Goal: Task Accomplishment & Management: Manage account settings

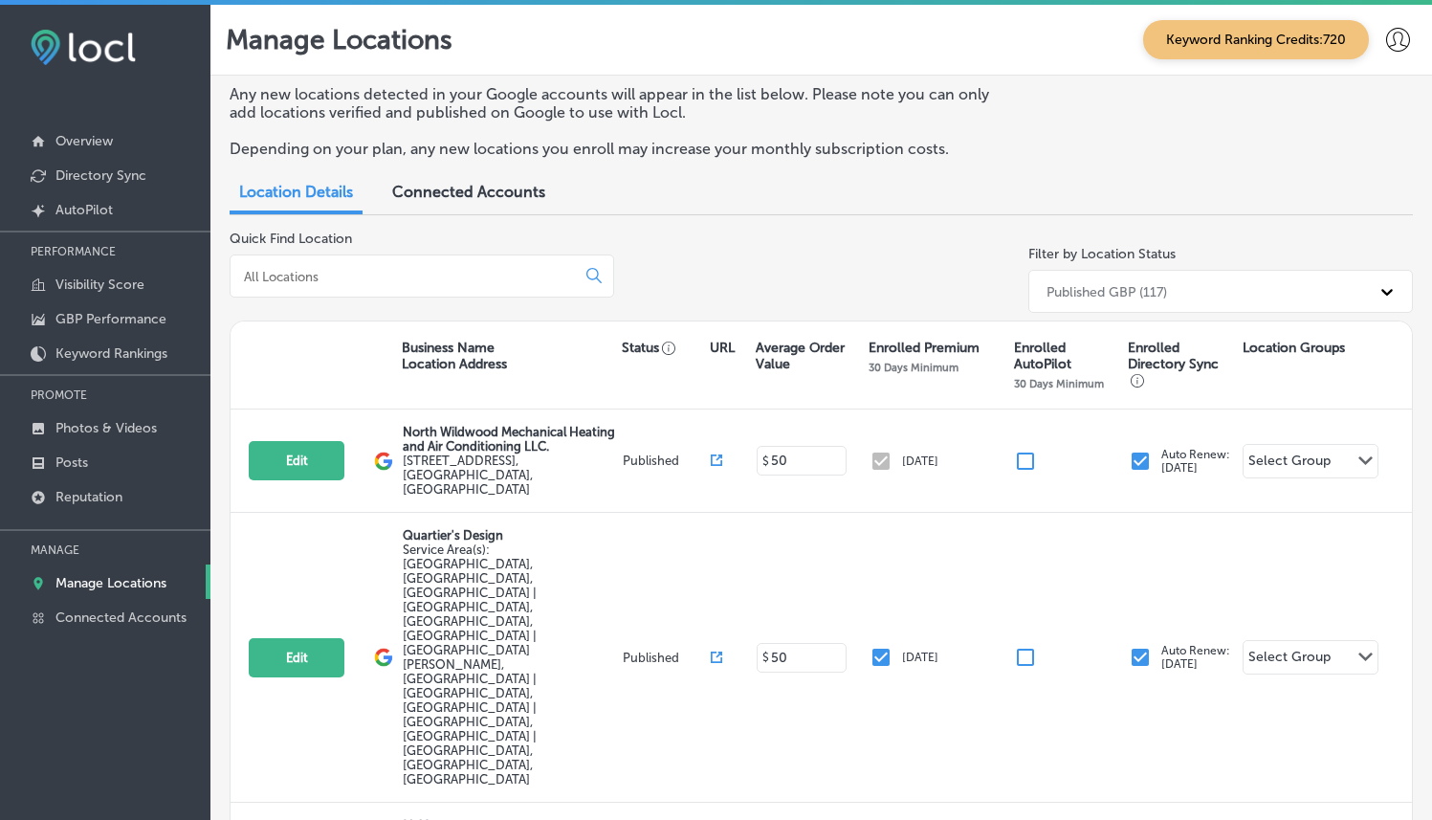
click at [413, 265] on div at bounding box center [422, 275] width 385 height 43
click at [418, 273] on input at bounding box center [406, 276] width 329 height 17
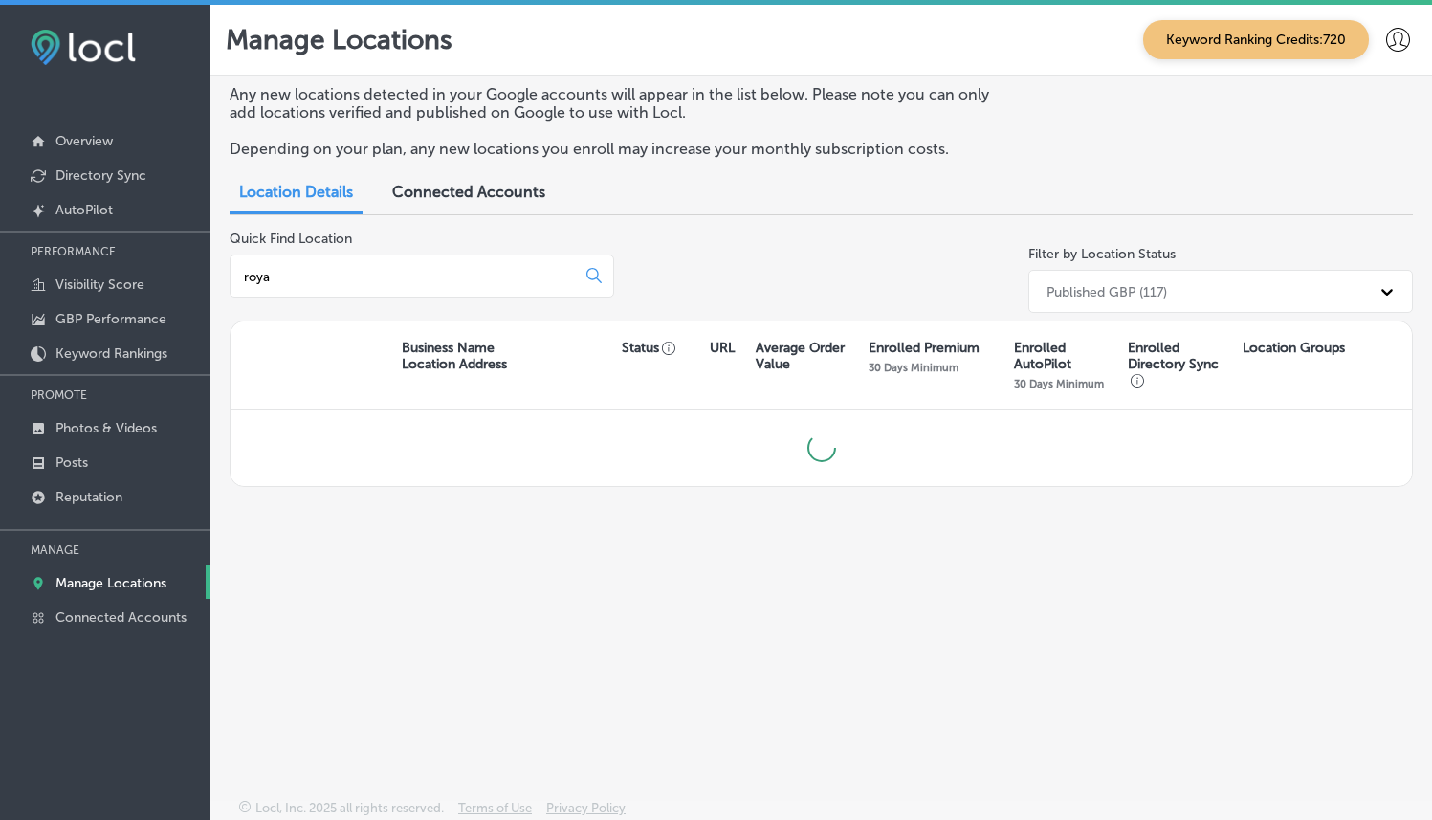
type input "royal"
type input "k"
type input "a"
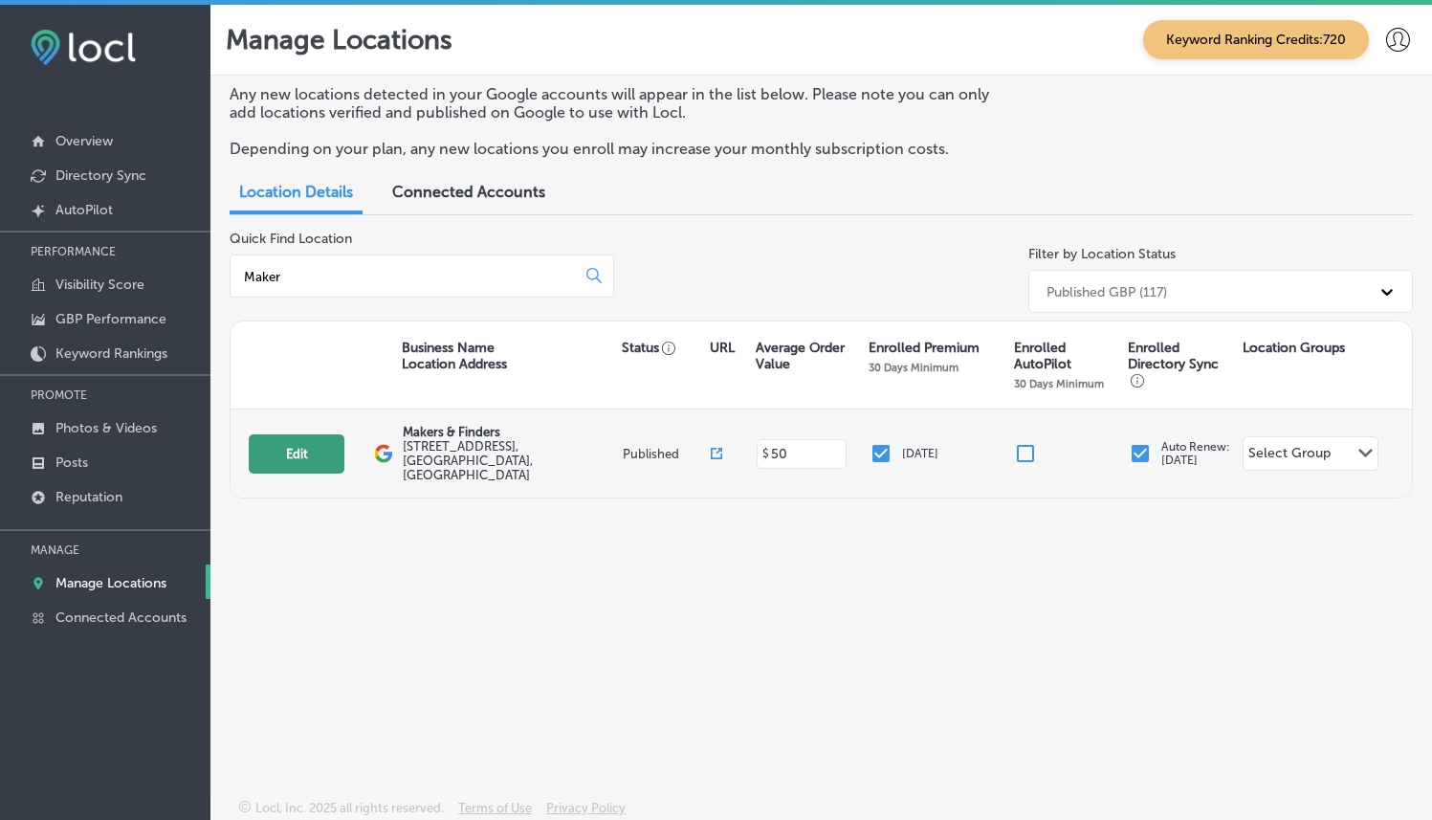
type input "Maker"
click at [308, 452] on button "Edit" at bounding box center [297, 453] width 96 height 39
select select "US"
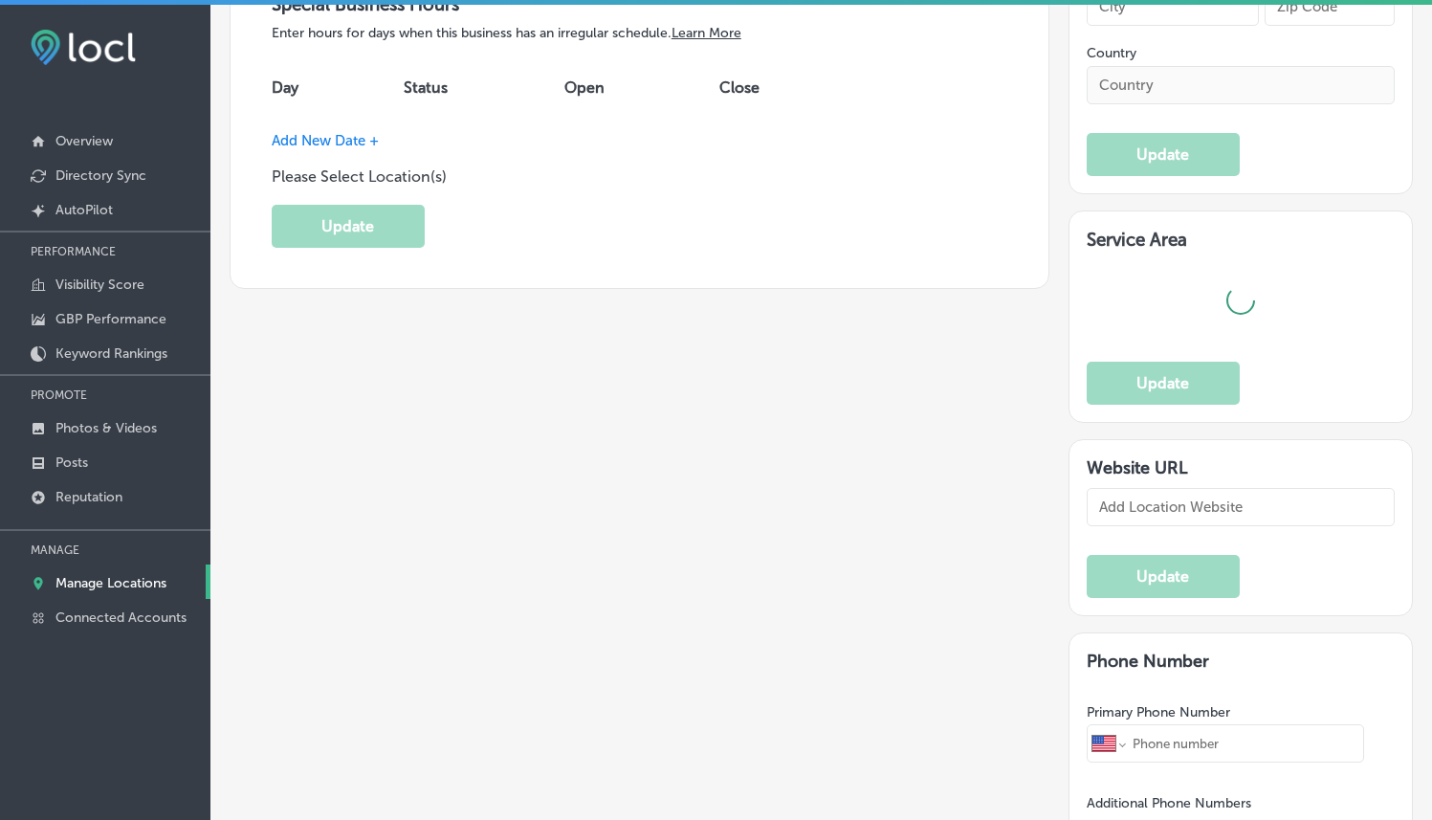
type textarea "Makers & Finders is a vibrant breakfast and brunch hotspot in [GEOGRAPHIC_DATA]…"
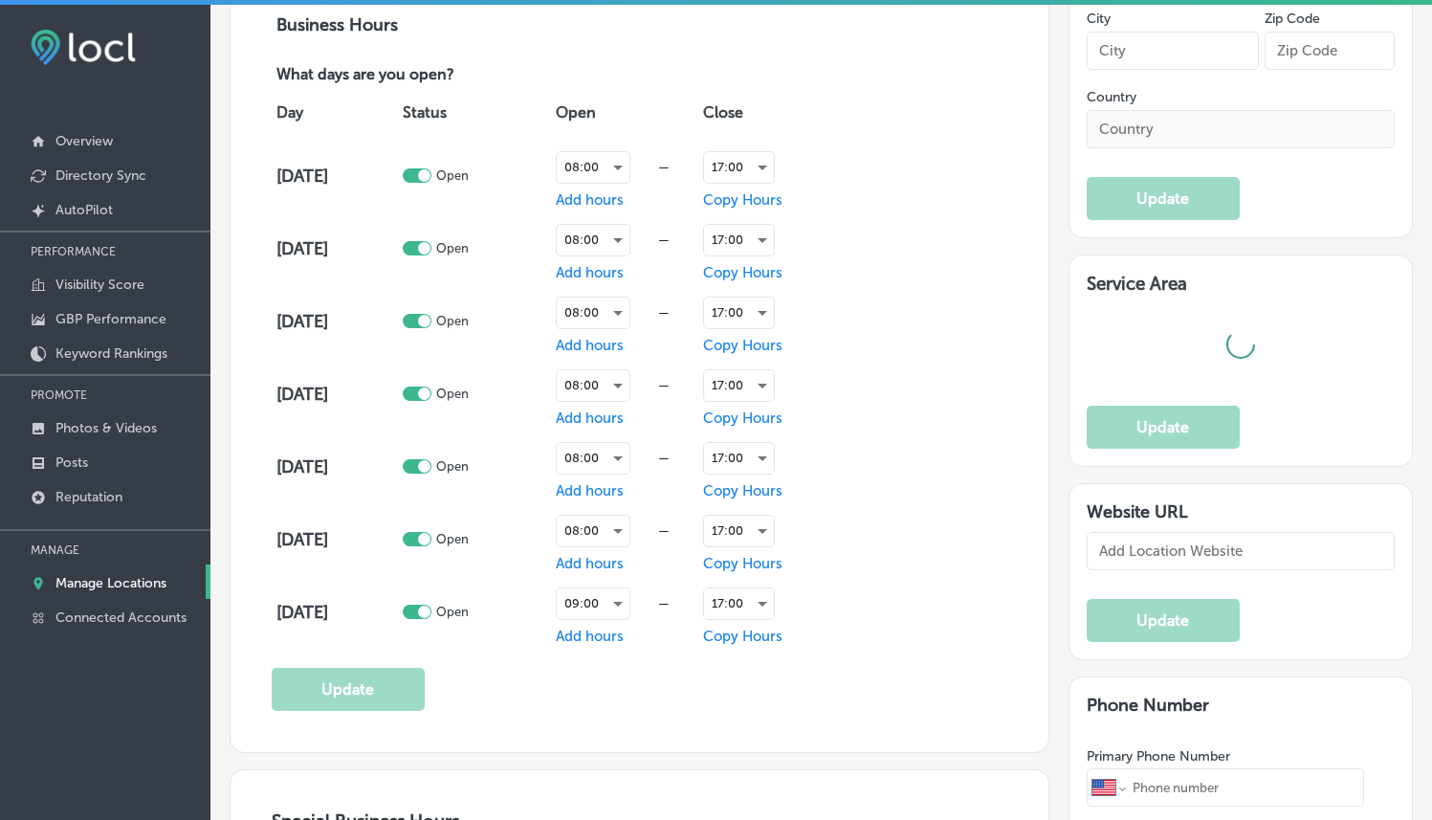
type input "[PHONE_NUMBER]"
type input "[URL][DOMAIN_NAME]"
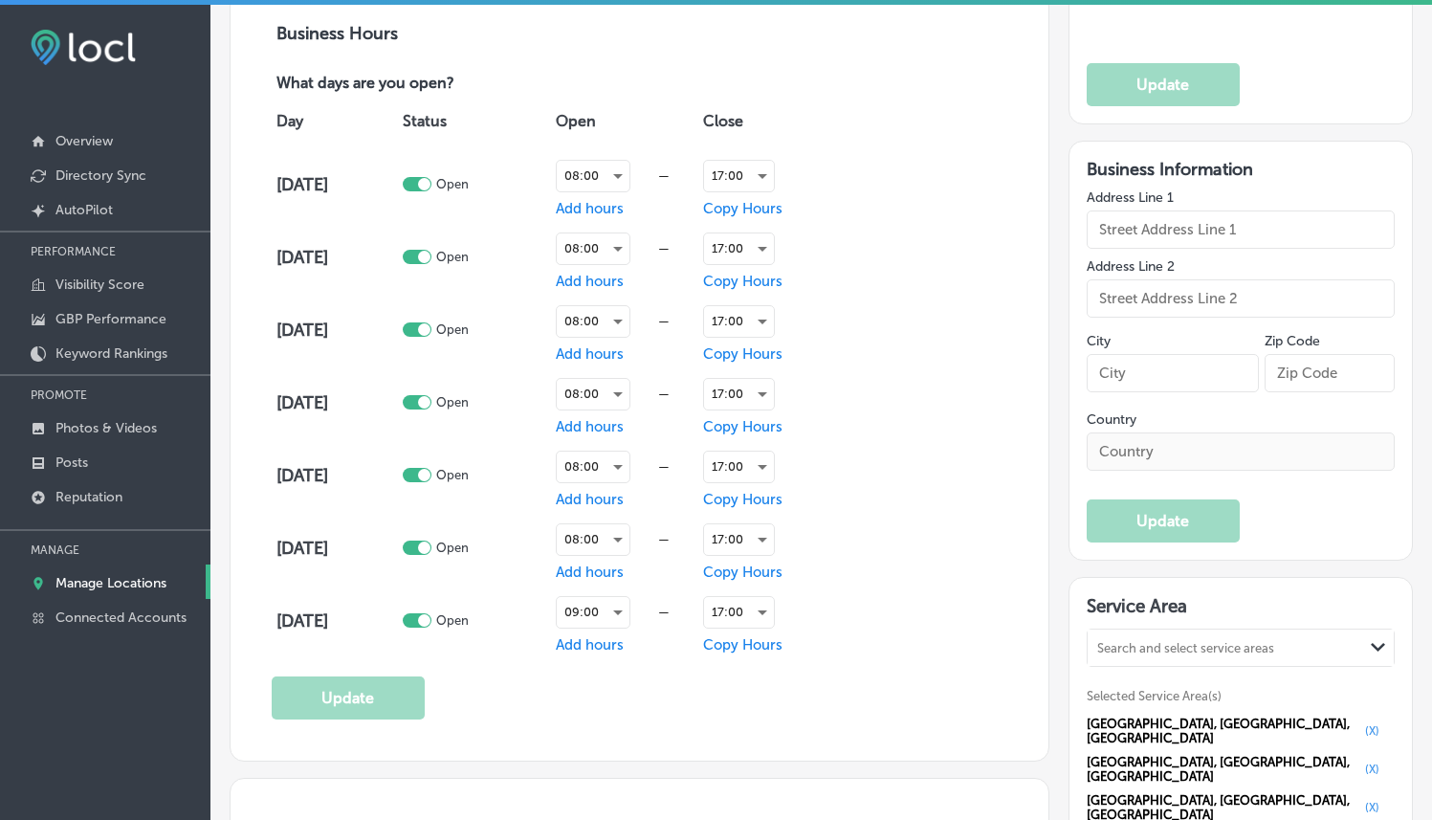
checkbox input "true"
type input "Makers & Finders"
type input "[STREET_ADDRESS]"
type input "[GEOGRAPHIC_DATA]"
type input "89135"
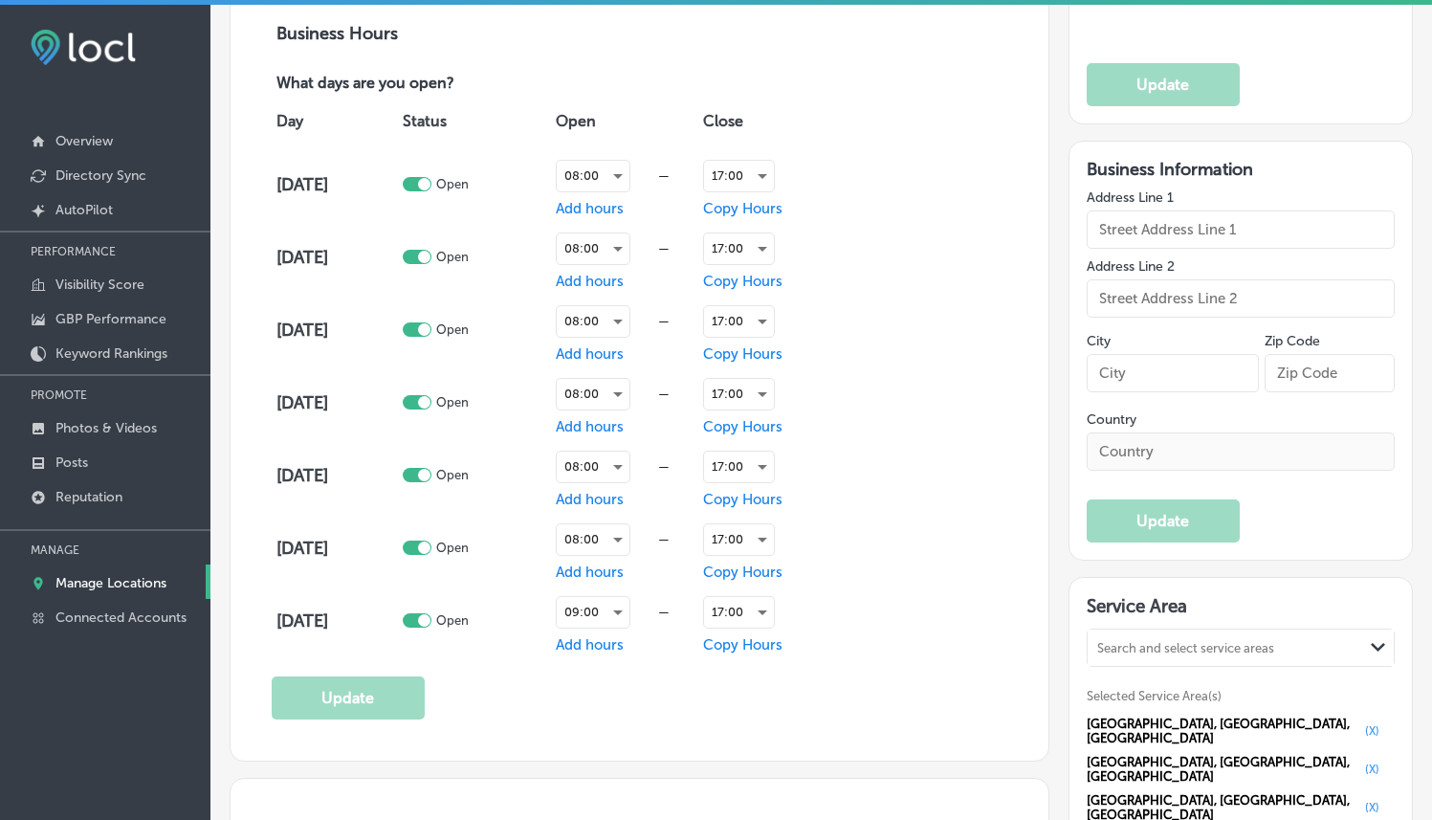
type input "US"
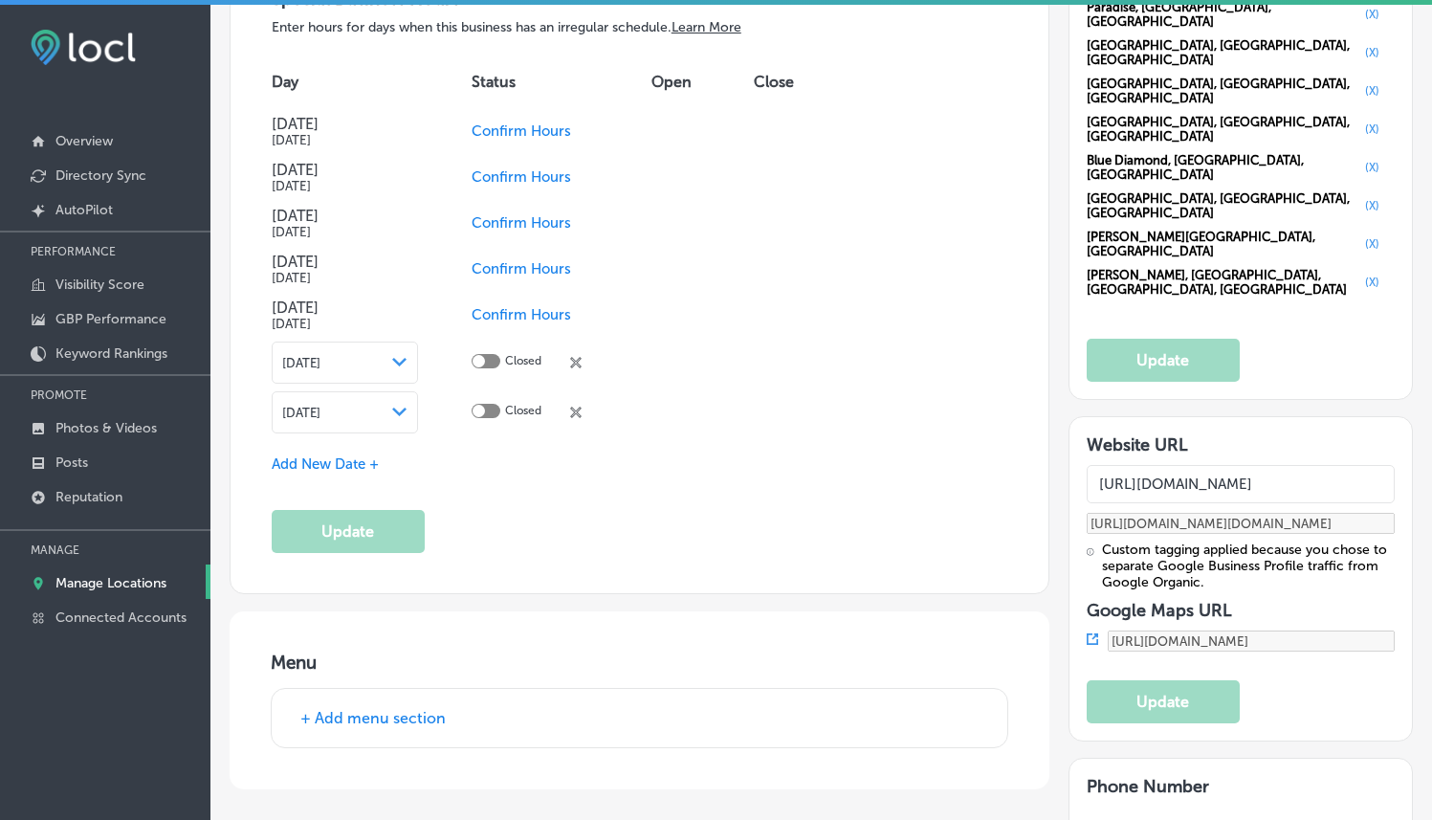
scroll to position [1791, 0]
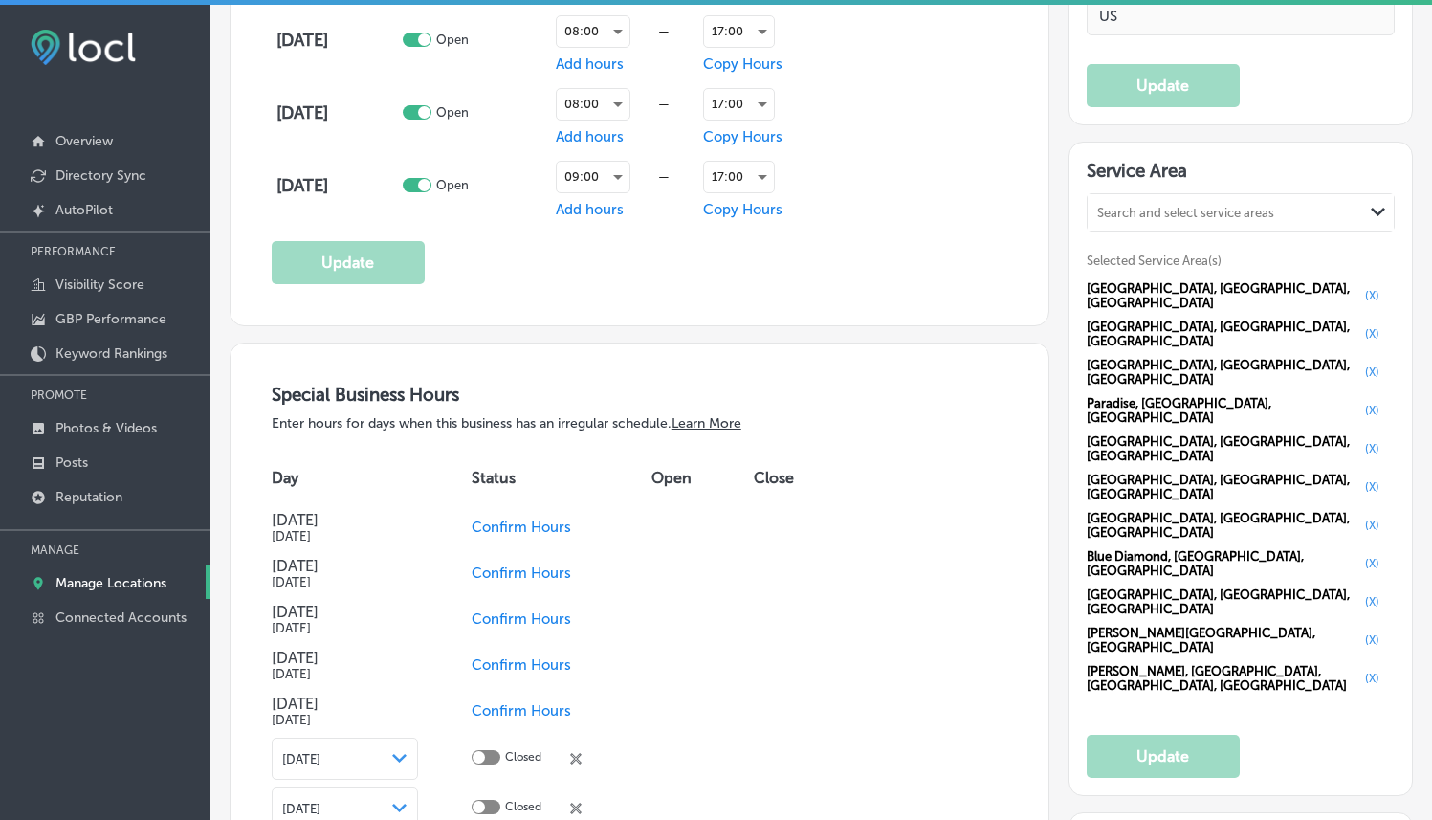
click at [1051, 232] on div "Automatically Sync Profile Details Premium Directories: Your Visitor and Traffi…" at bounding box center [1231, 612] width 364 height 4126
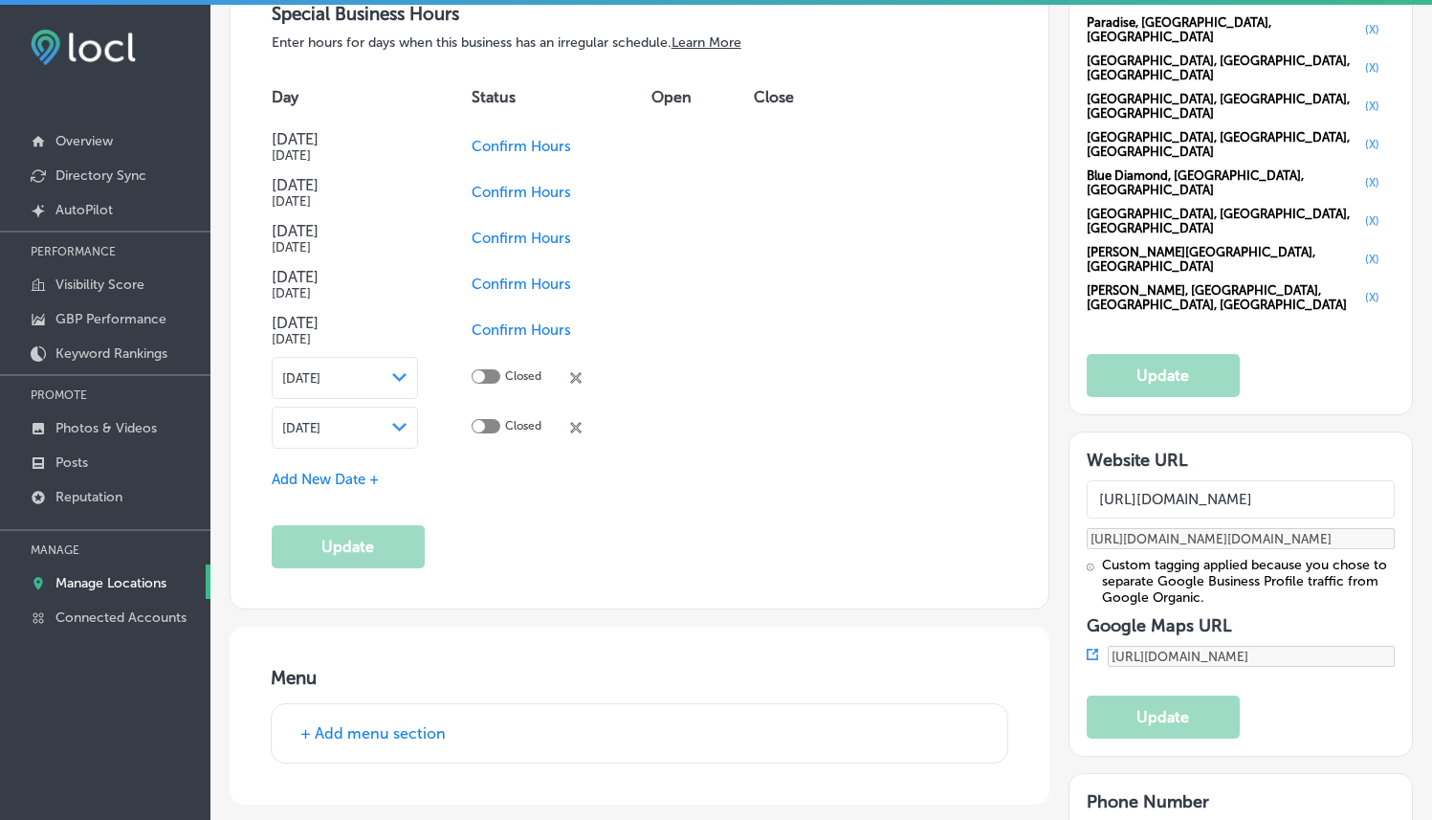
scroll to position [2174, 0]
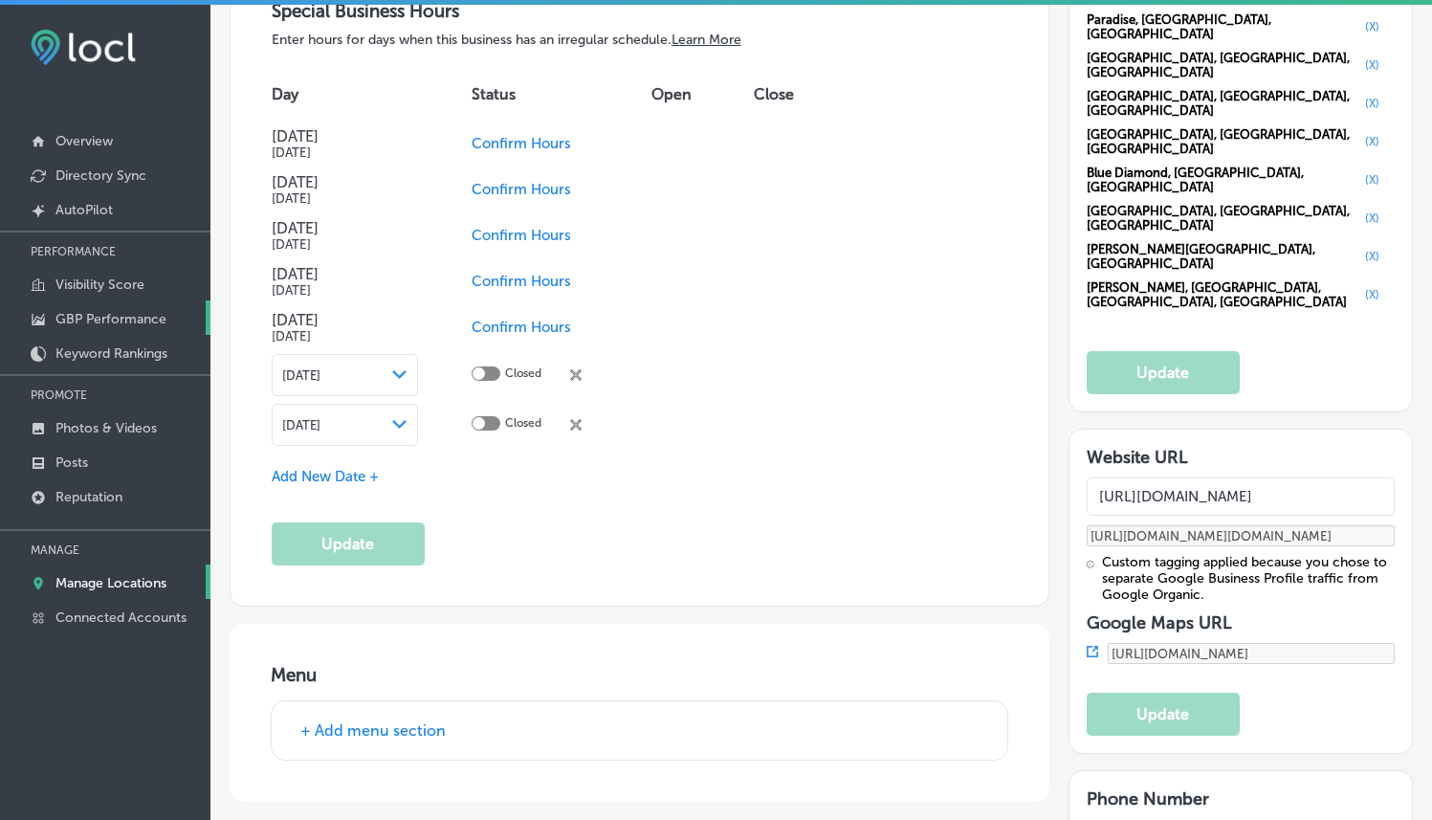
click at [116, 311] on p "GBP Performance" at bounding box center [110, 319] width 111 height 16
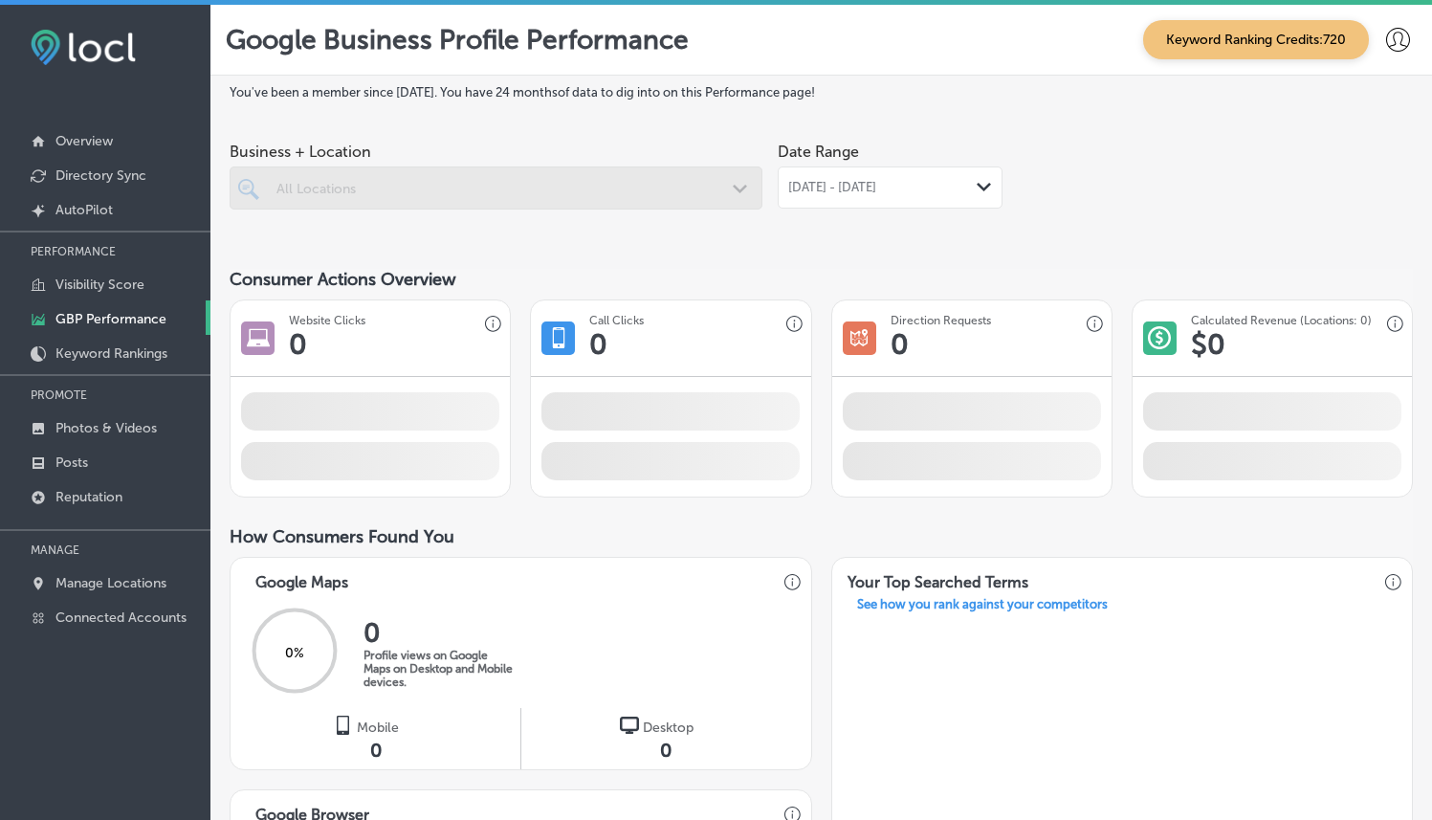
click at [935, 193] on div "[DATE] - [DATE] Path Created with Sketch." at bounding box center [890, 187] width 204 height 15
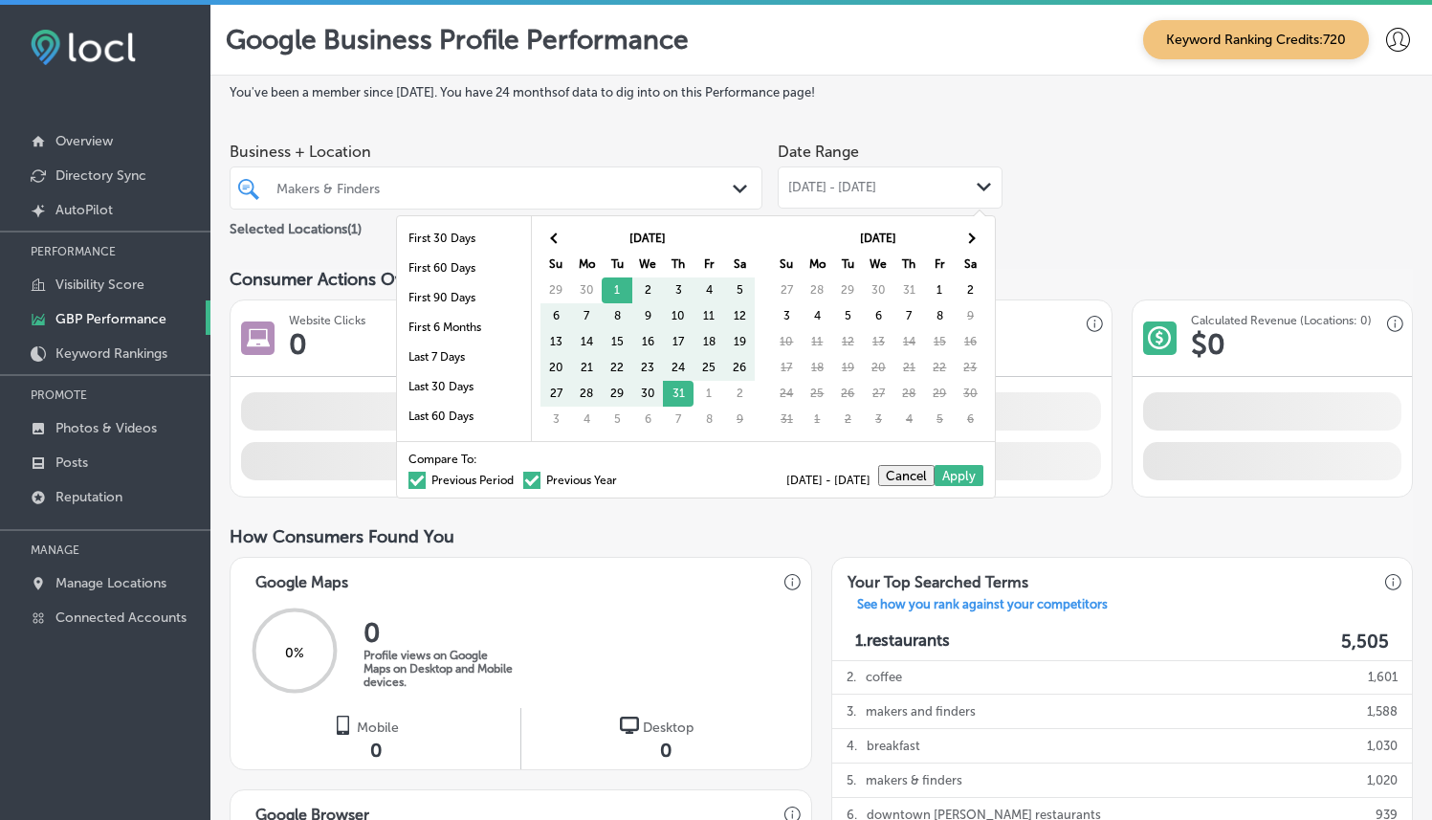
click at [571, 231] on th "[DATE]" at bounding box center [647, 239] width 153 height 26
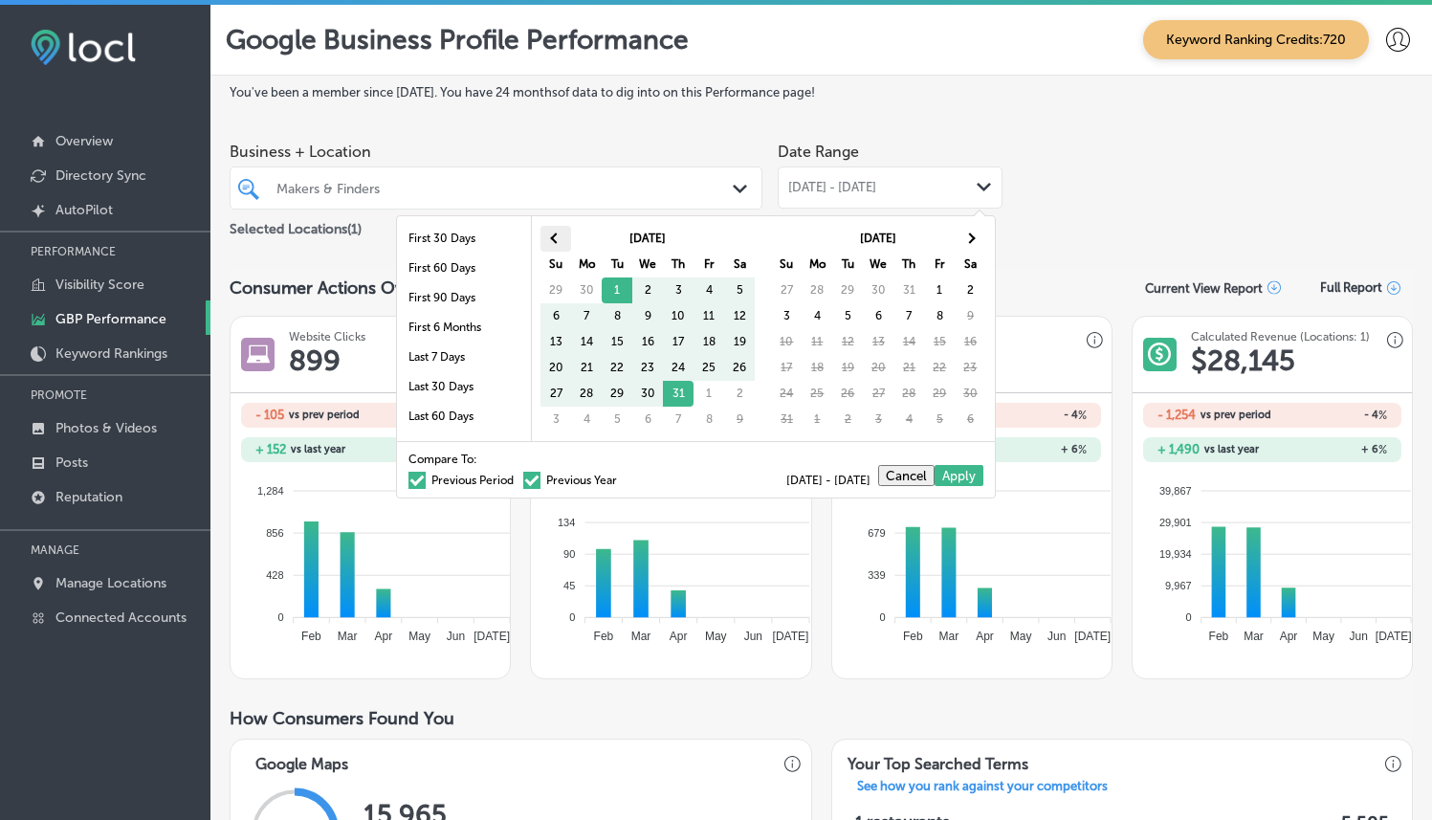
click at [552, 235] on span at bounding box center [556, 237] width 11 height 11
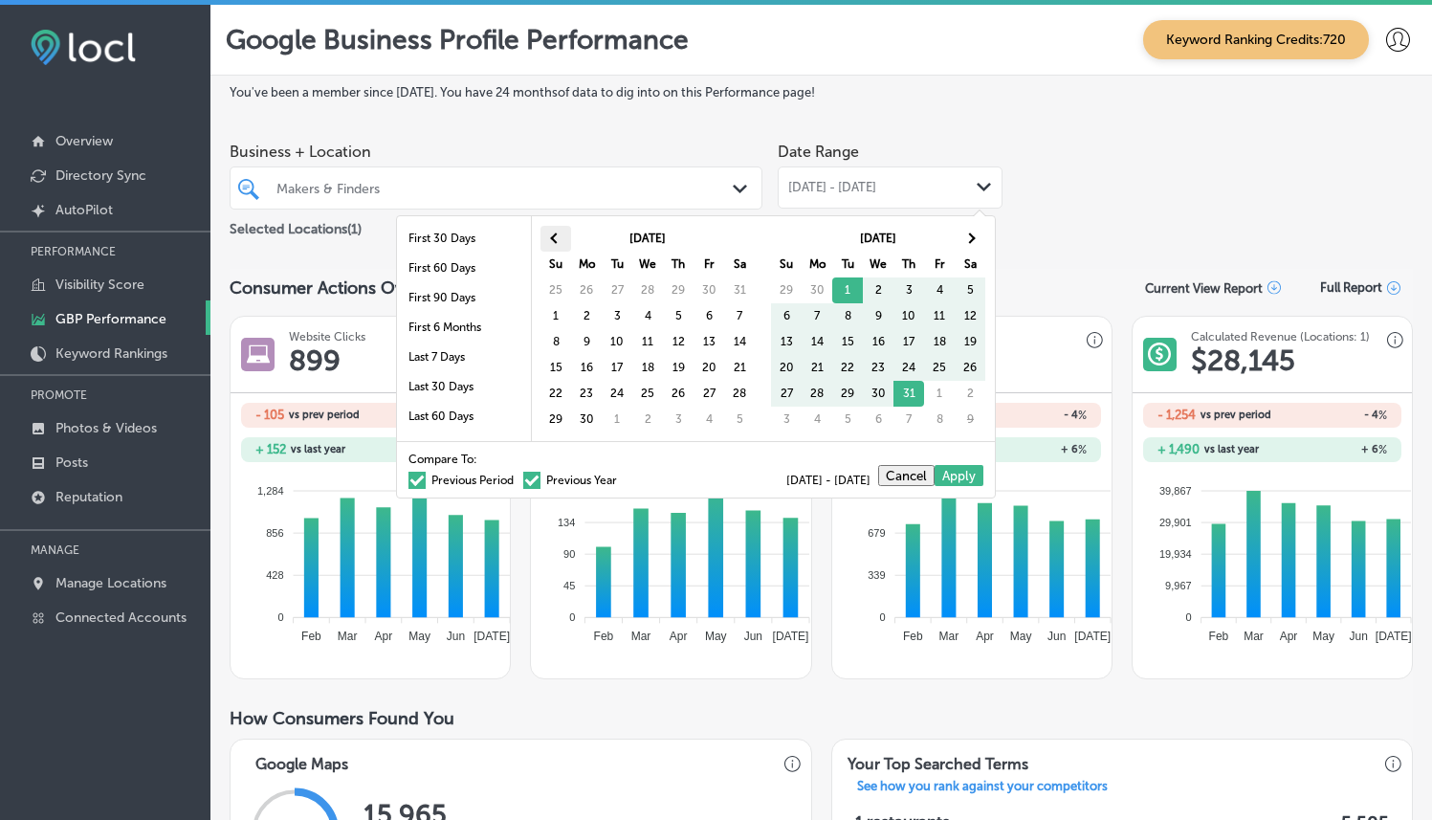
click at [555, 236] on span at bounding box center [556, 237] width 11 height 11
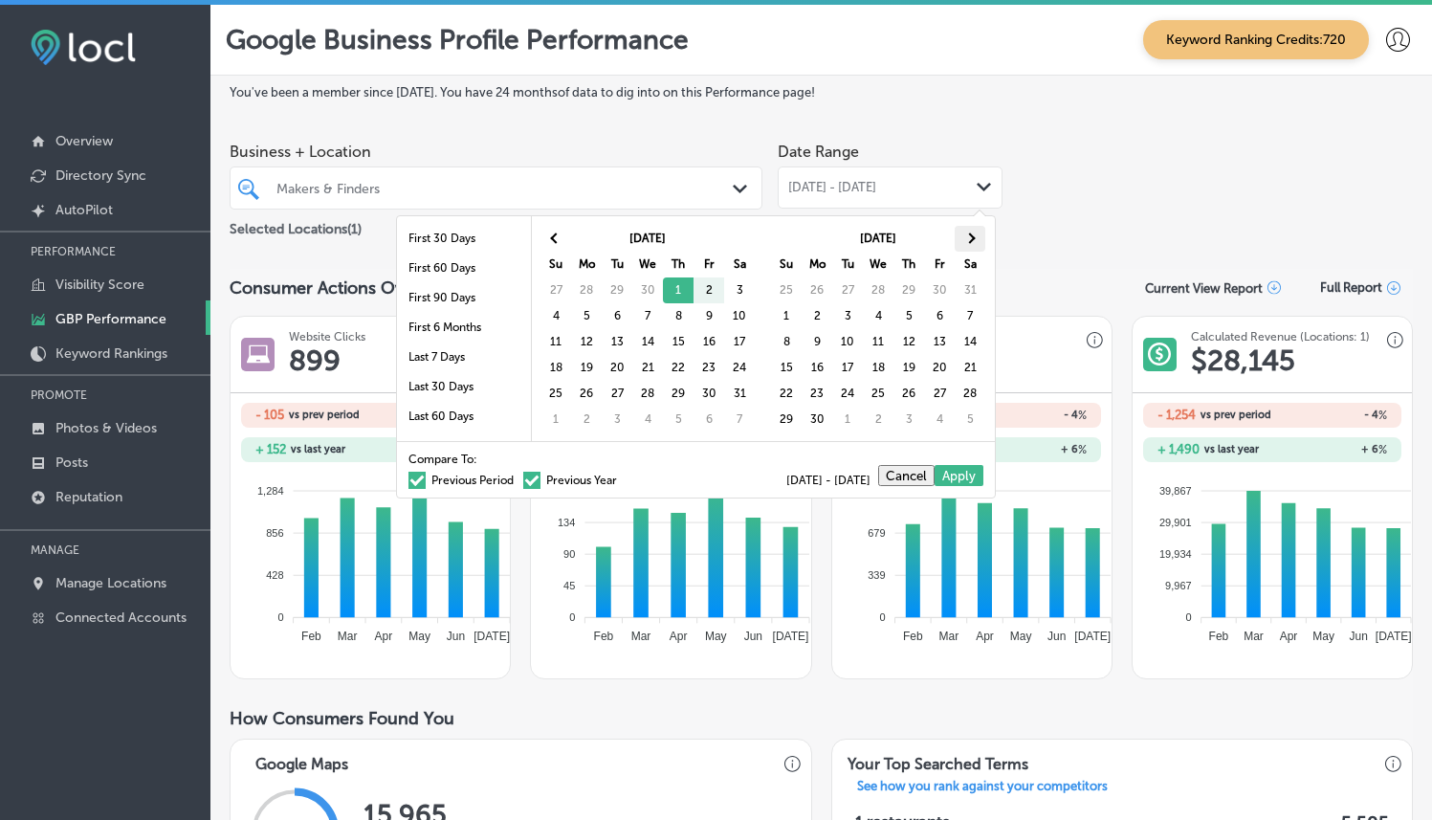
click at [975, 237] on span at bounding box center [970, 237] width 11 height 11
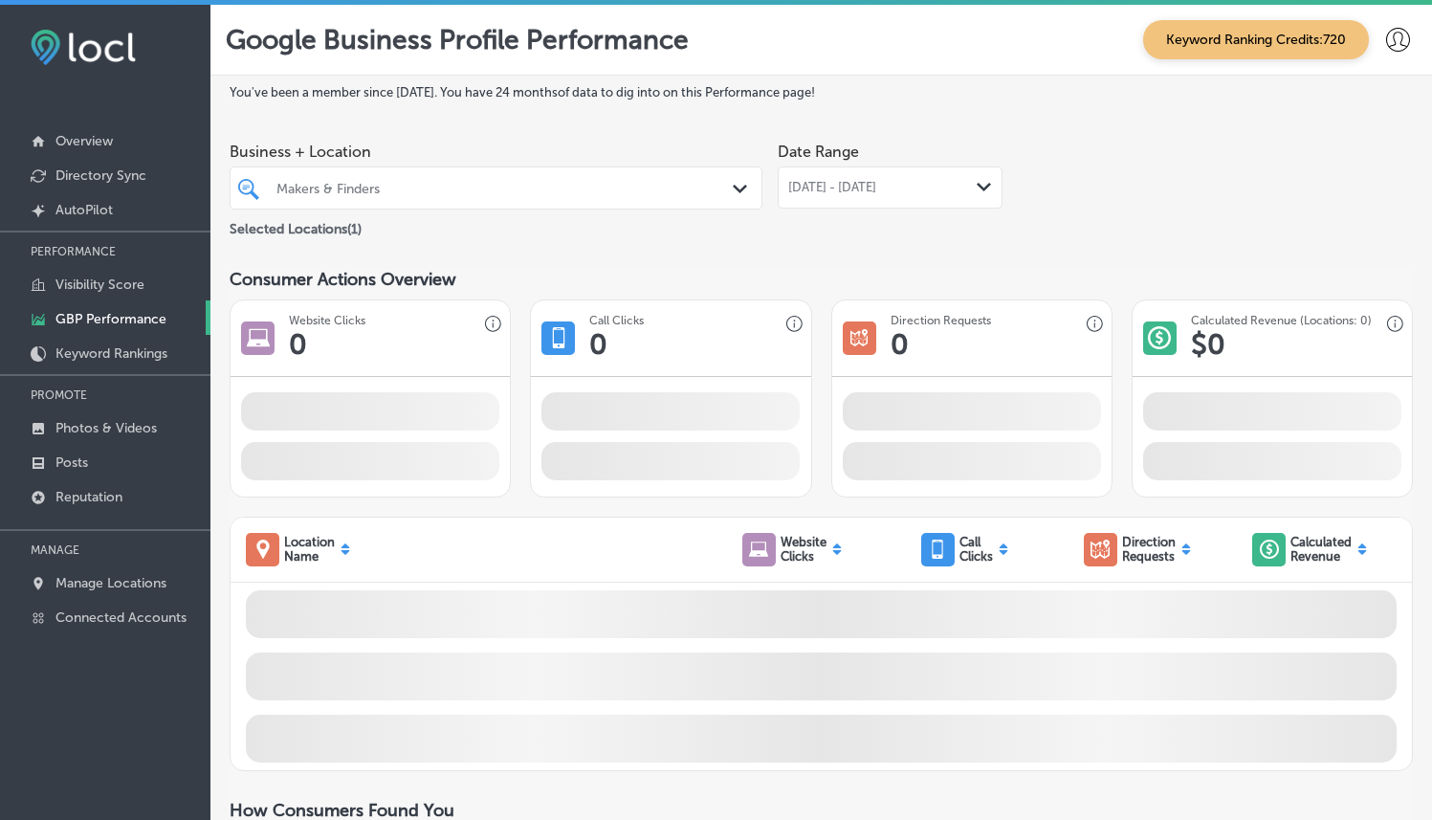
click at [906, 362] on h1 "0" at bounding box center [900, 344] width 18 height 34
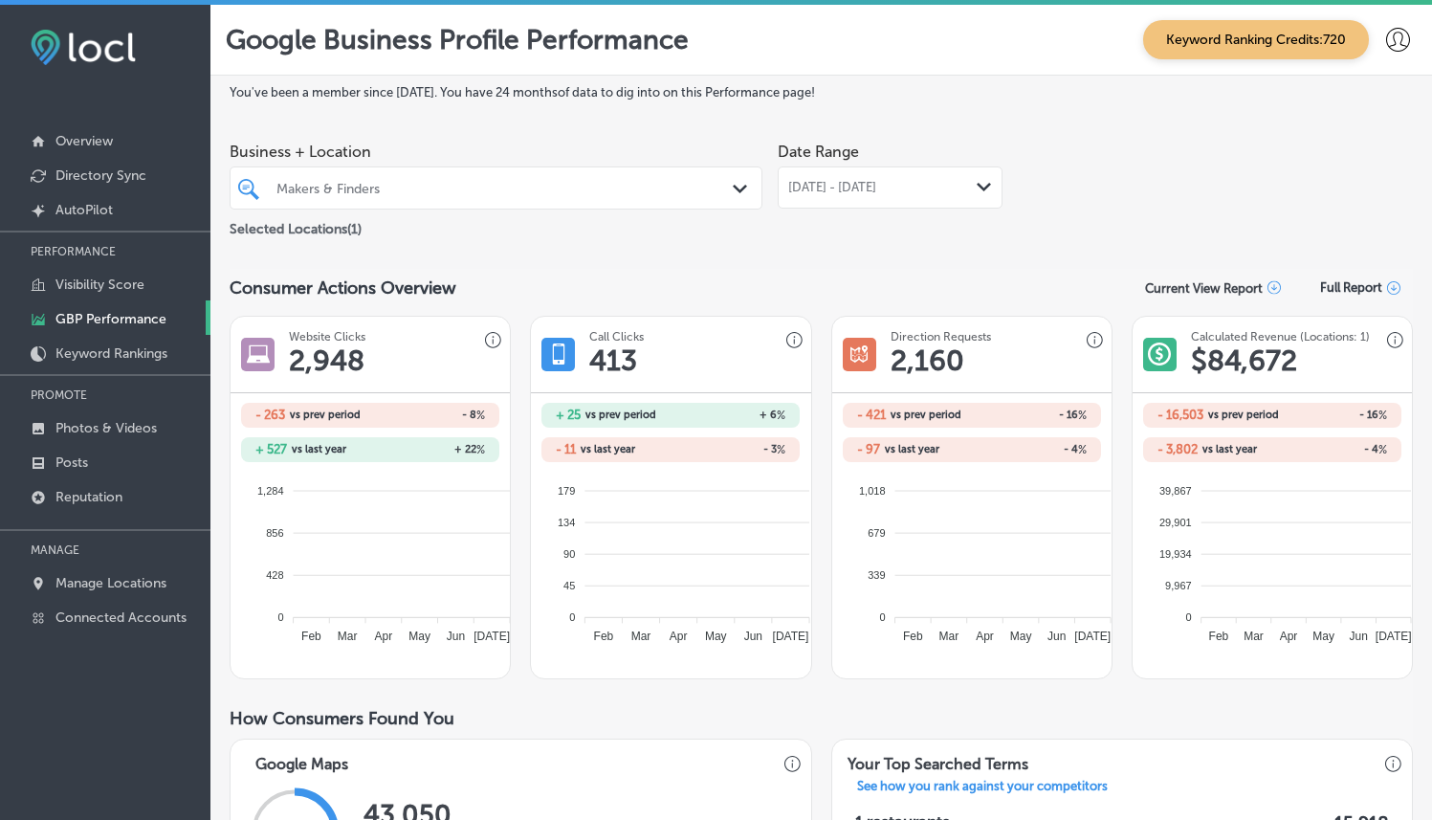
click at [876, 181] on span "[DATE] - [DATE]" at bounding box center [832, 187] width 88 height 15
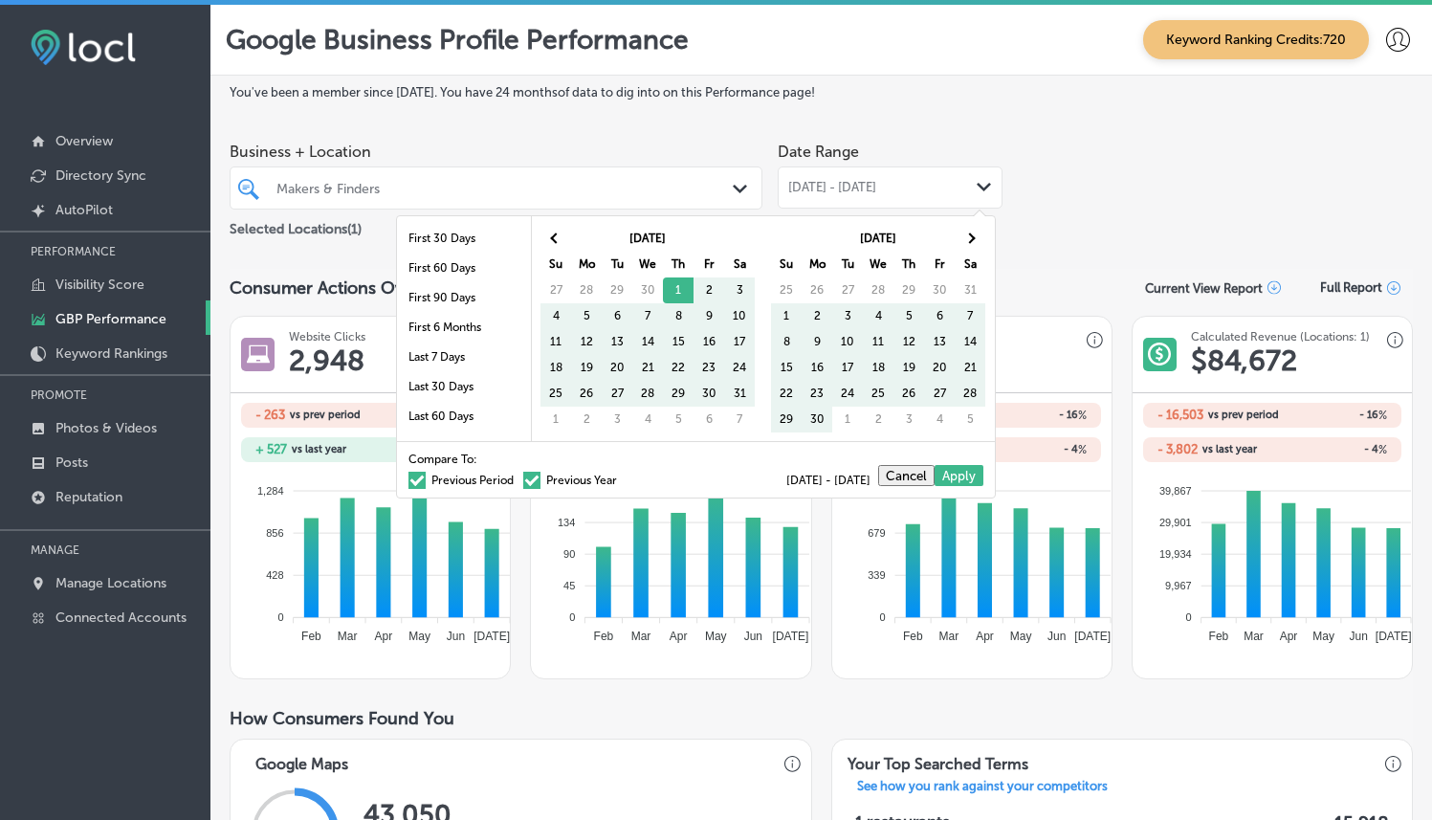
click at [987, 228] on div "[DATE] Su Mo Tu We Th Fr Sa 25 26 27 28 29 30 31 1 2 3 4 5 6 7 8 9 10 11 12 13 …" at bounding box center [879, 328] width 232 height 225
click at [977, 238] on th at bounding box center [970, 239] width 31 height 26
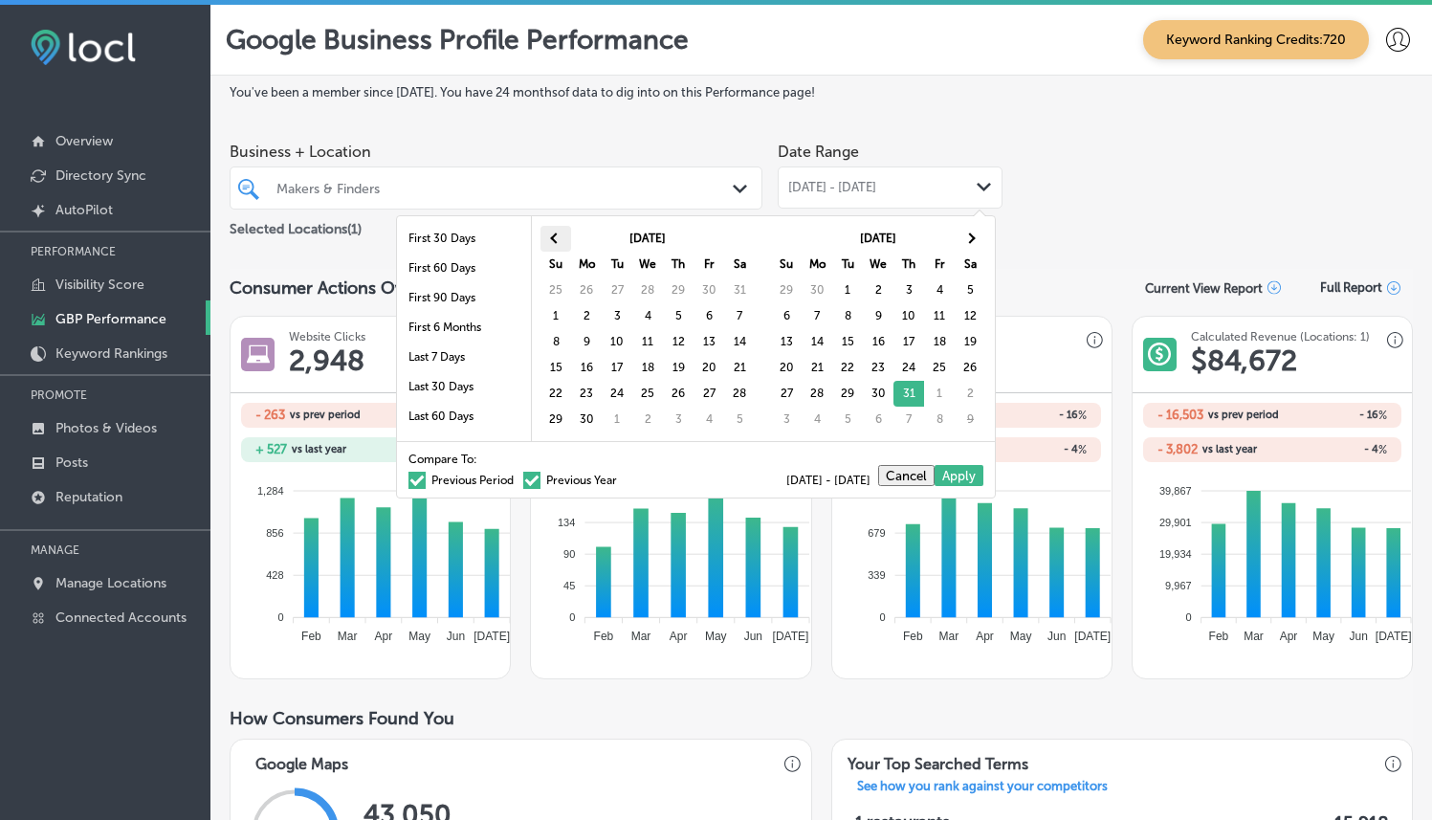
click at [558, 242] on th at bounding box center [556, 239] width 31 height 26
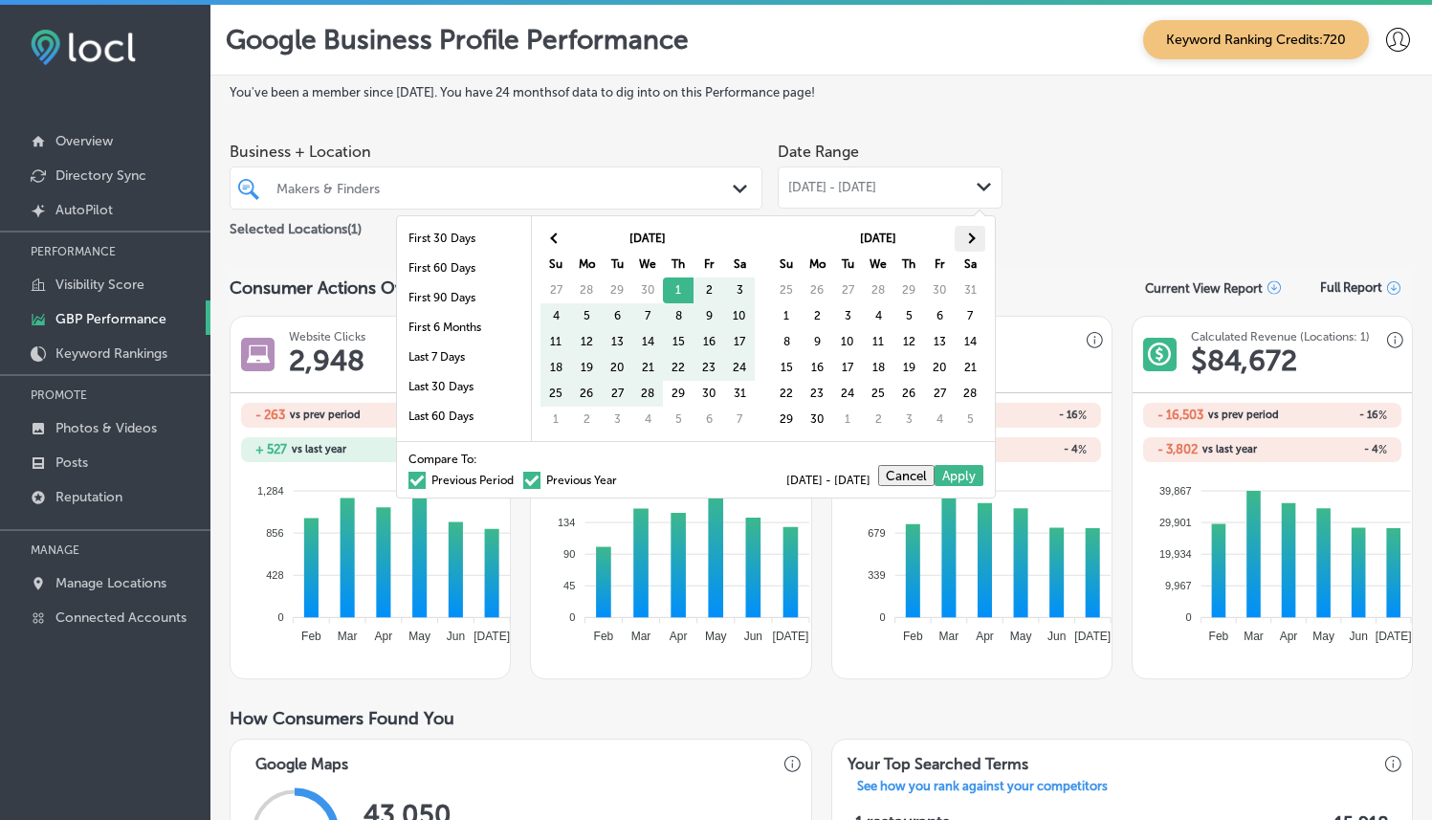
click at [962, 232] on th at bounding box center [970, 239] width 31 height 26
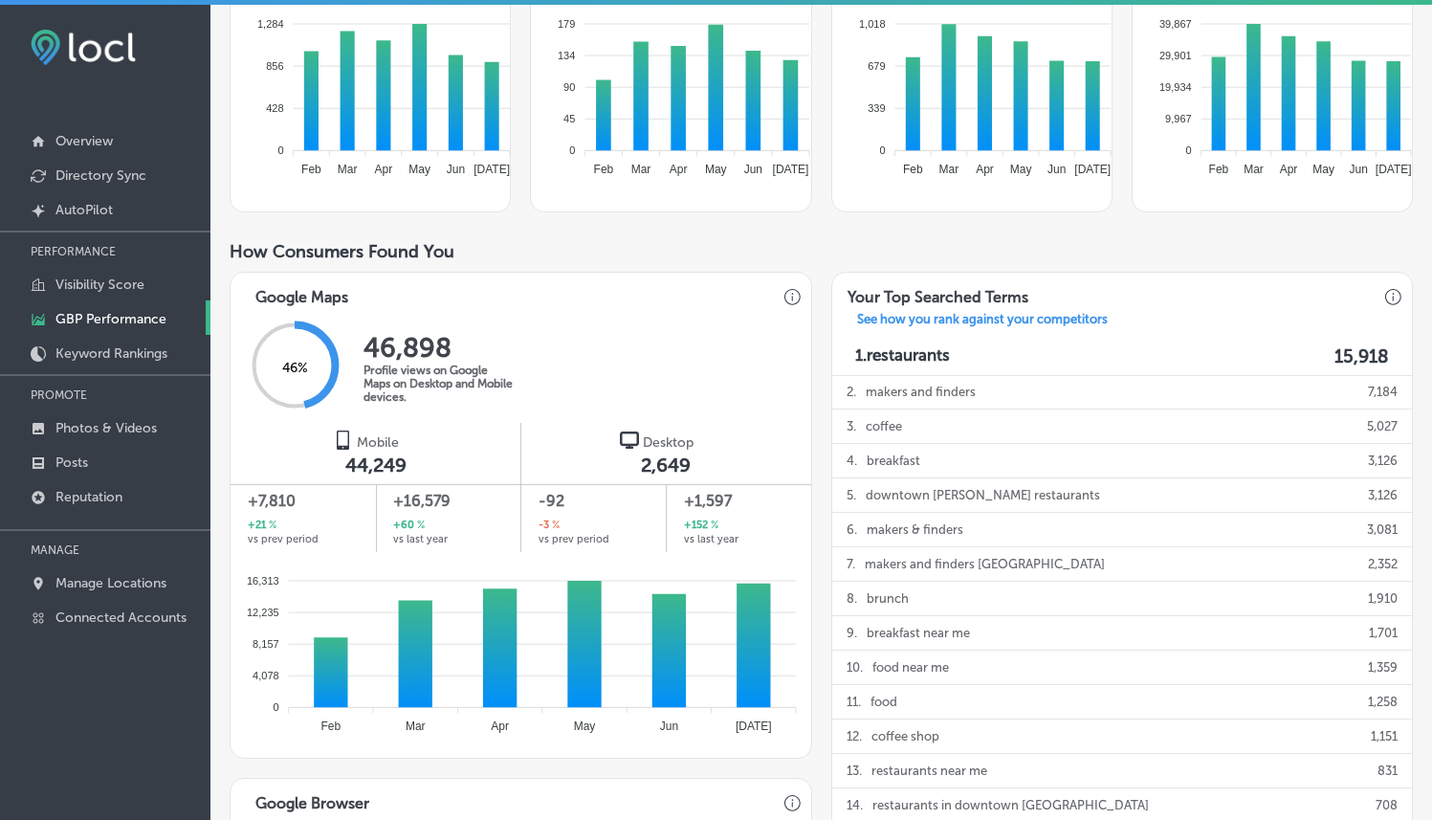
scroll to position [146, 0]
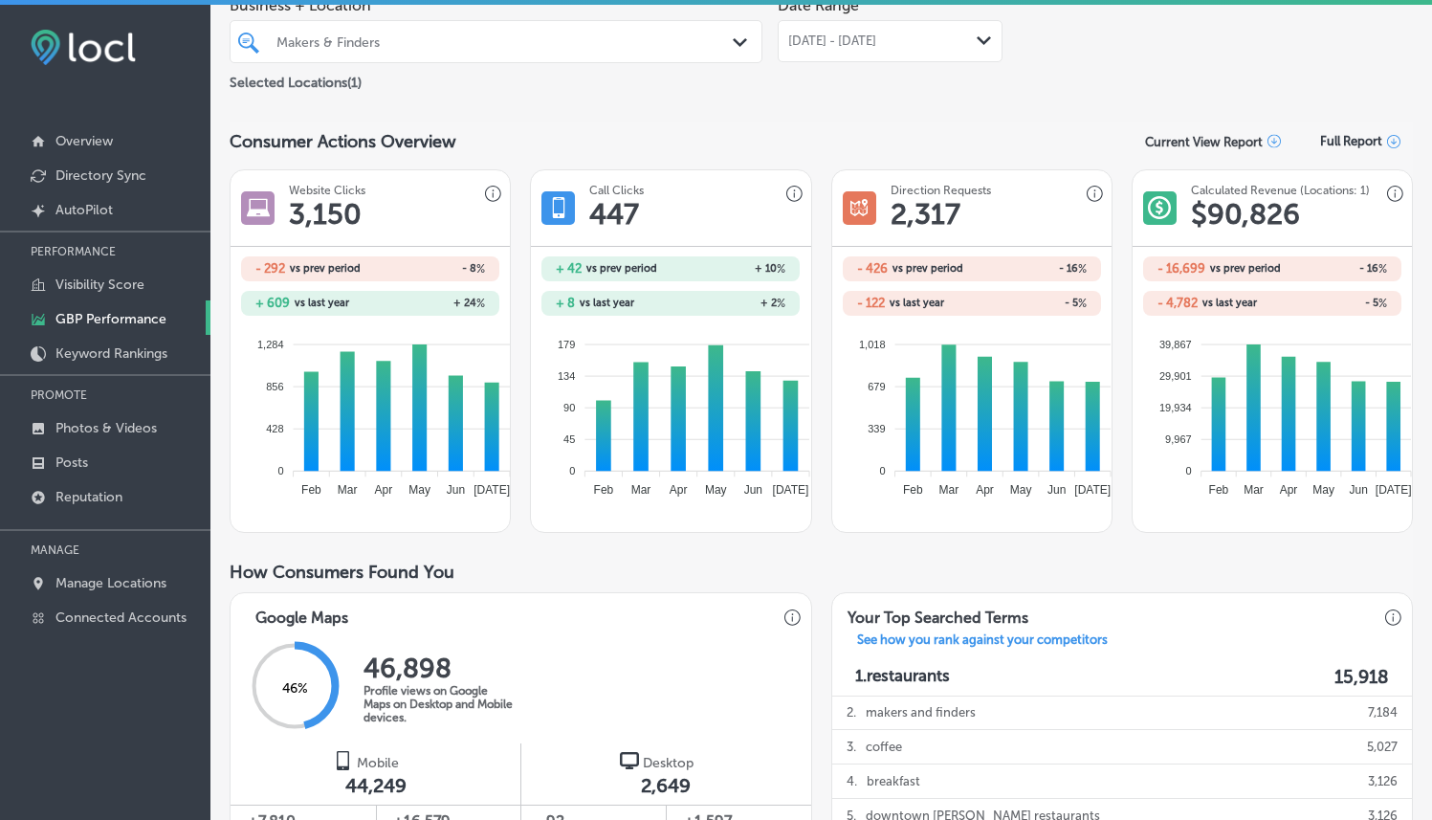
click at [974, 51] on div "[DATE] - [DATE] Path Created with Sketch." at bounding box center [890, 41] width 225 height 42
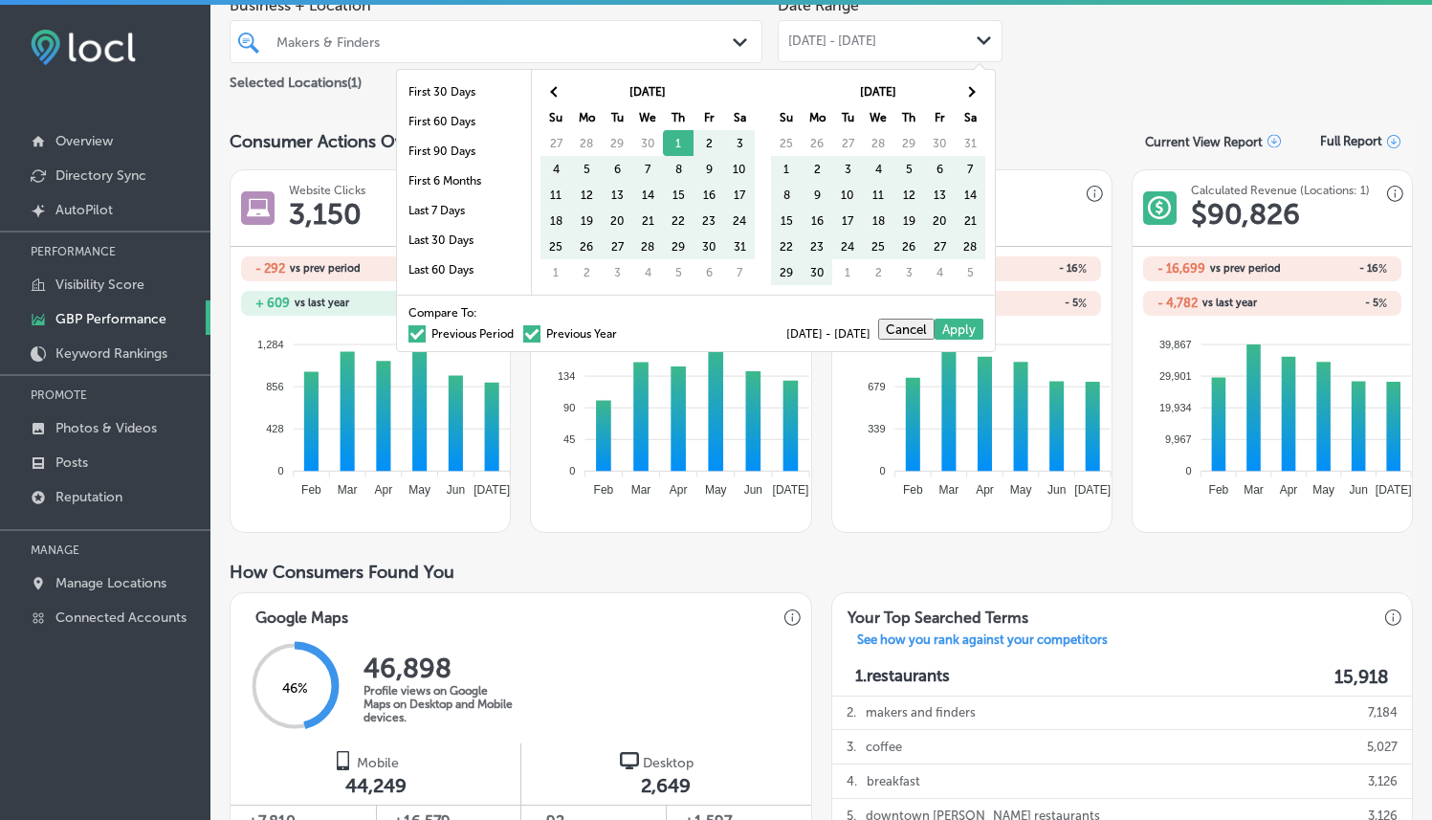
click at [408, 338] on span at bounding box center [416, 333] width 17 height 17
click at [518, 331] on input "Previous Period" at bounding box center [518, 331] width 0 height 0
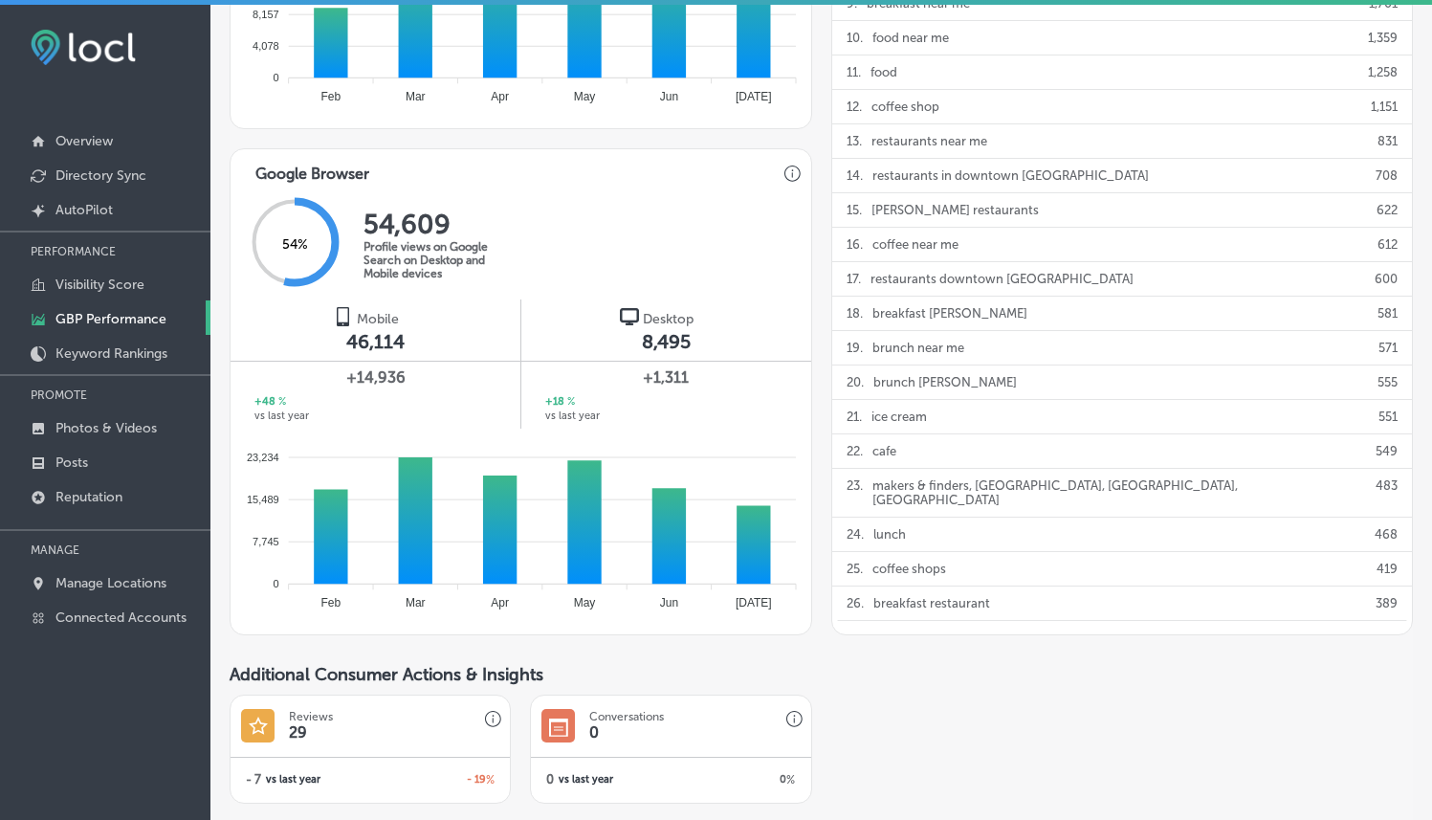
scroll to position [1082, 0]
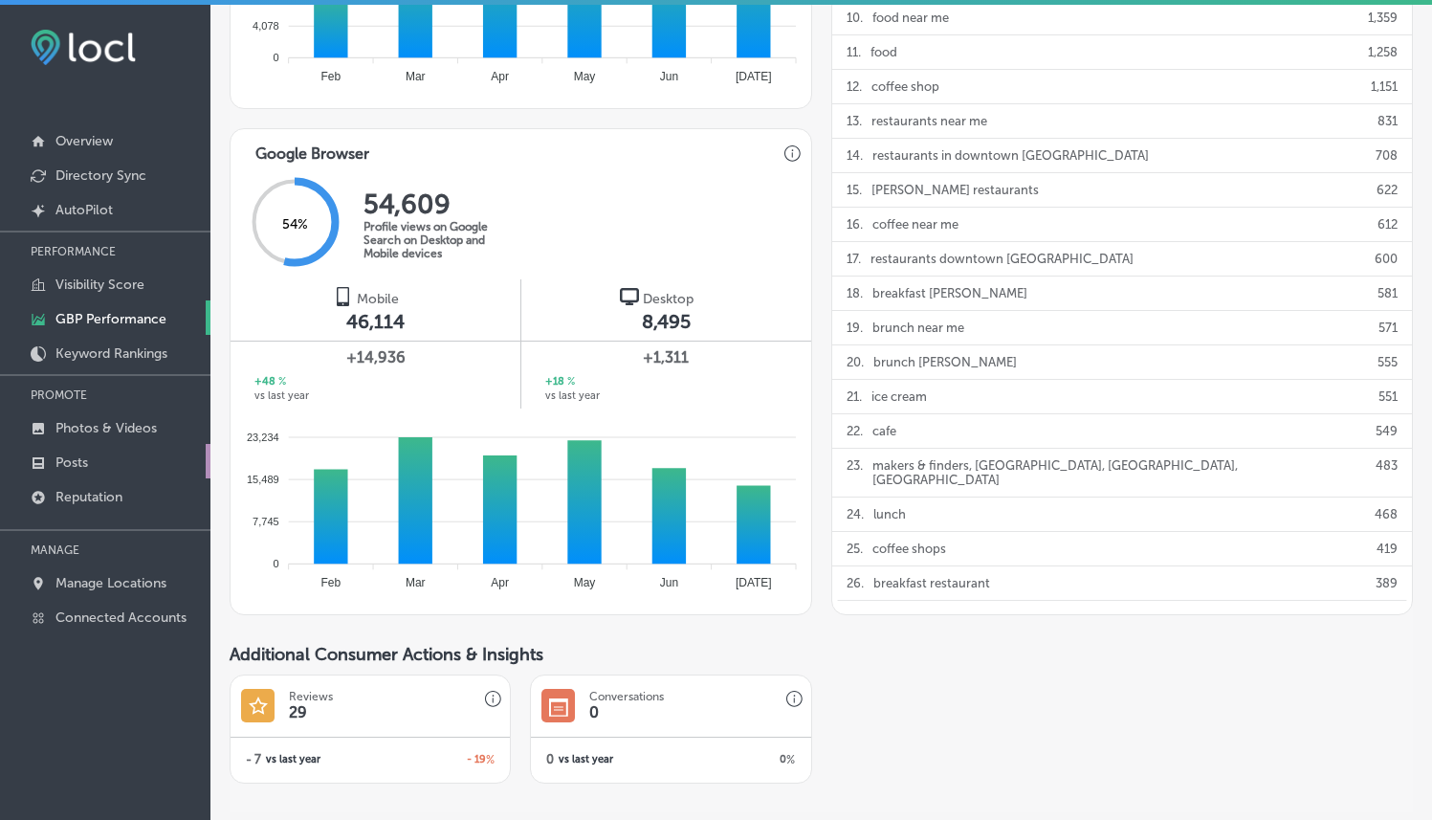
click at [117, 454] on link "Posts" at bounding box center [105, 461] width 210 height 34
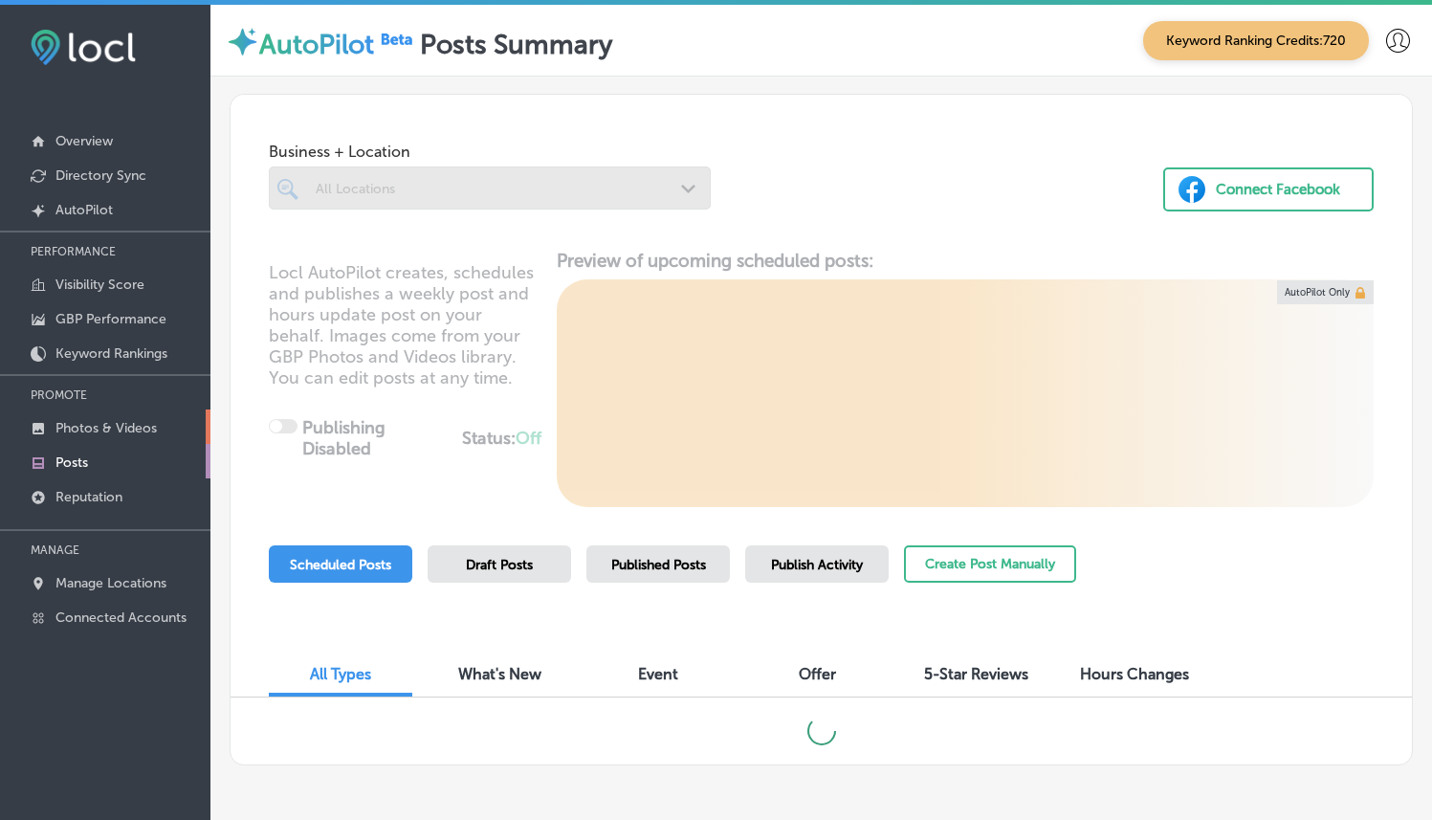
click at [116, 436] on link "Photos & Videos" at bounding box center [105, 426] width 210 height 34
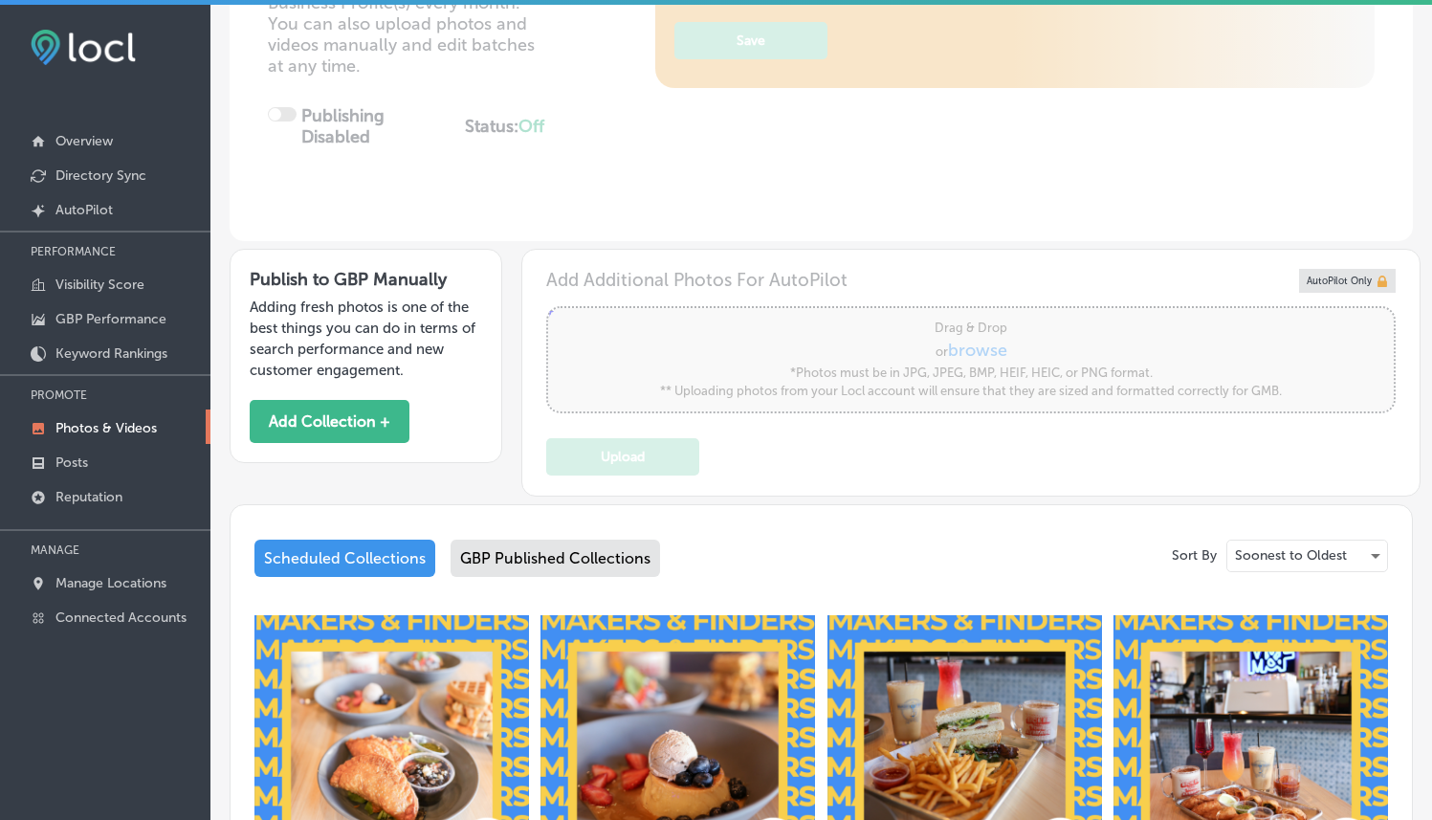
type input "5"
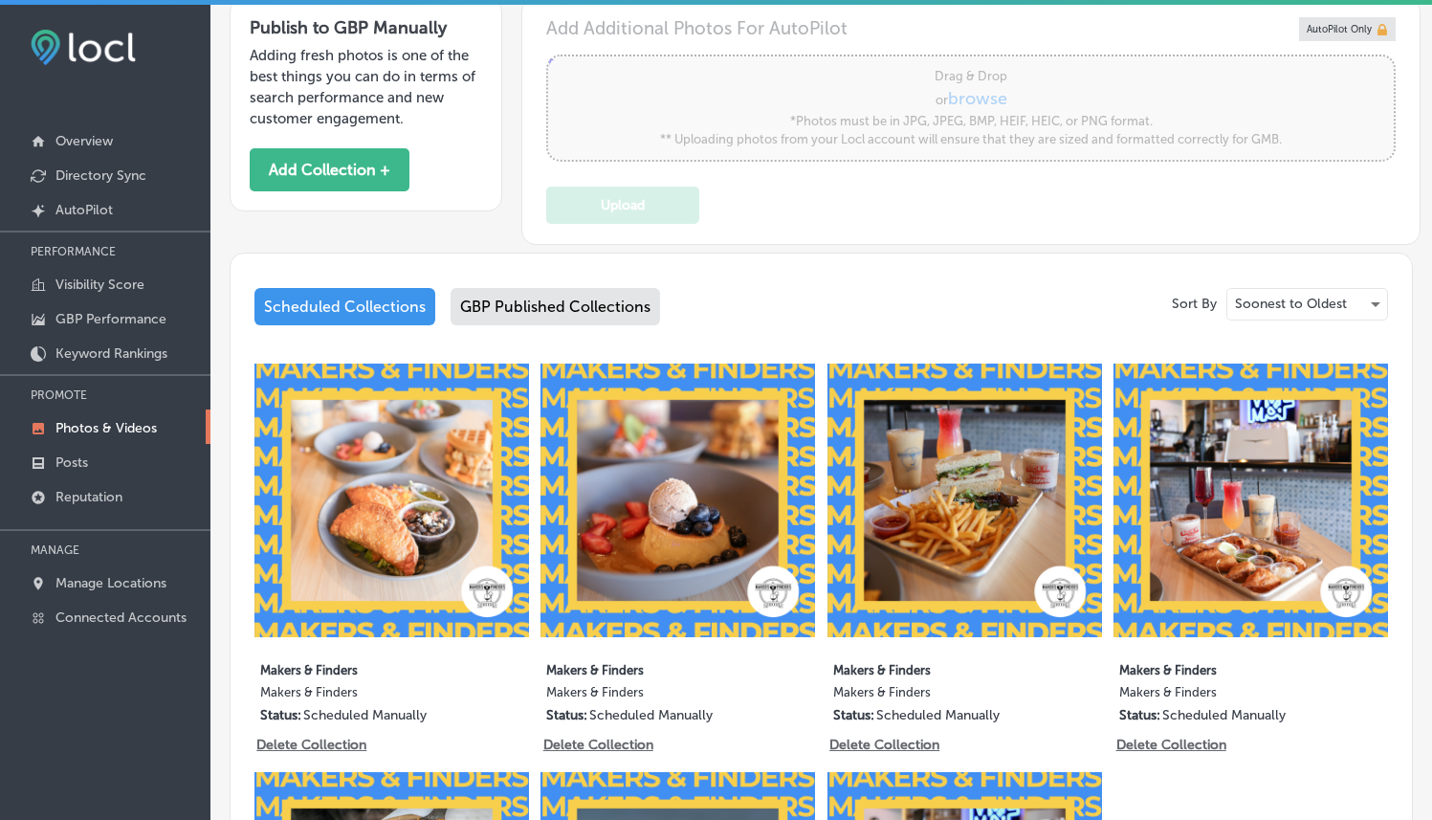
click at [588, 298] on div "GBP Published Collections" at bounding box center [556, 306] width 210 height 37
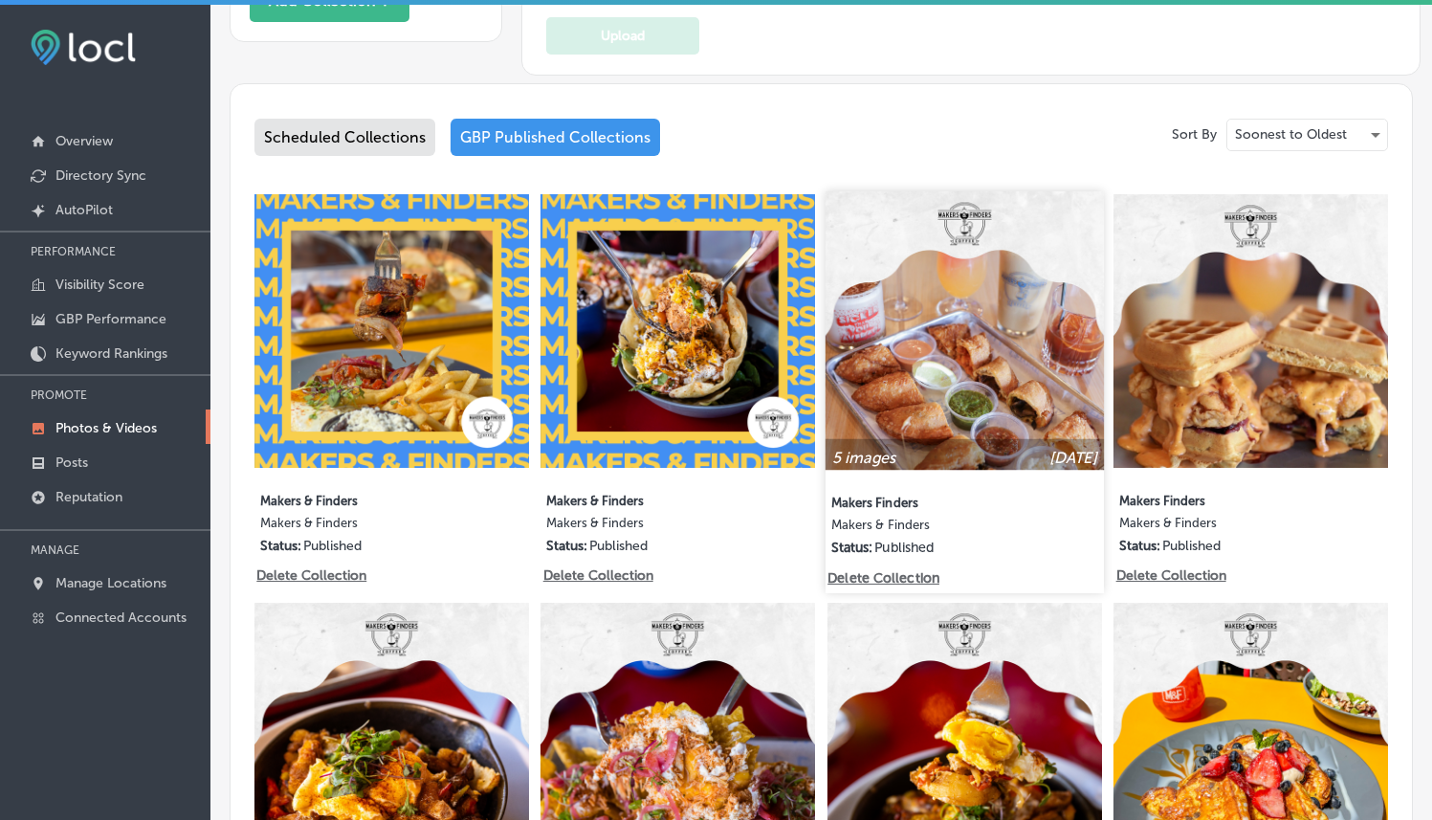
scroll to position [783, 0]
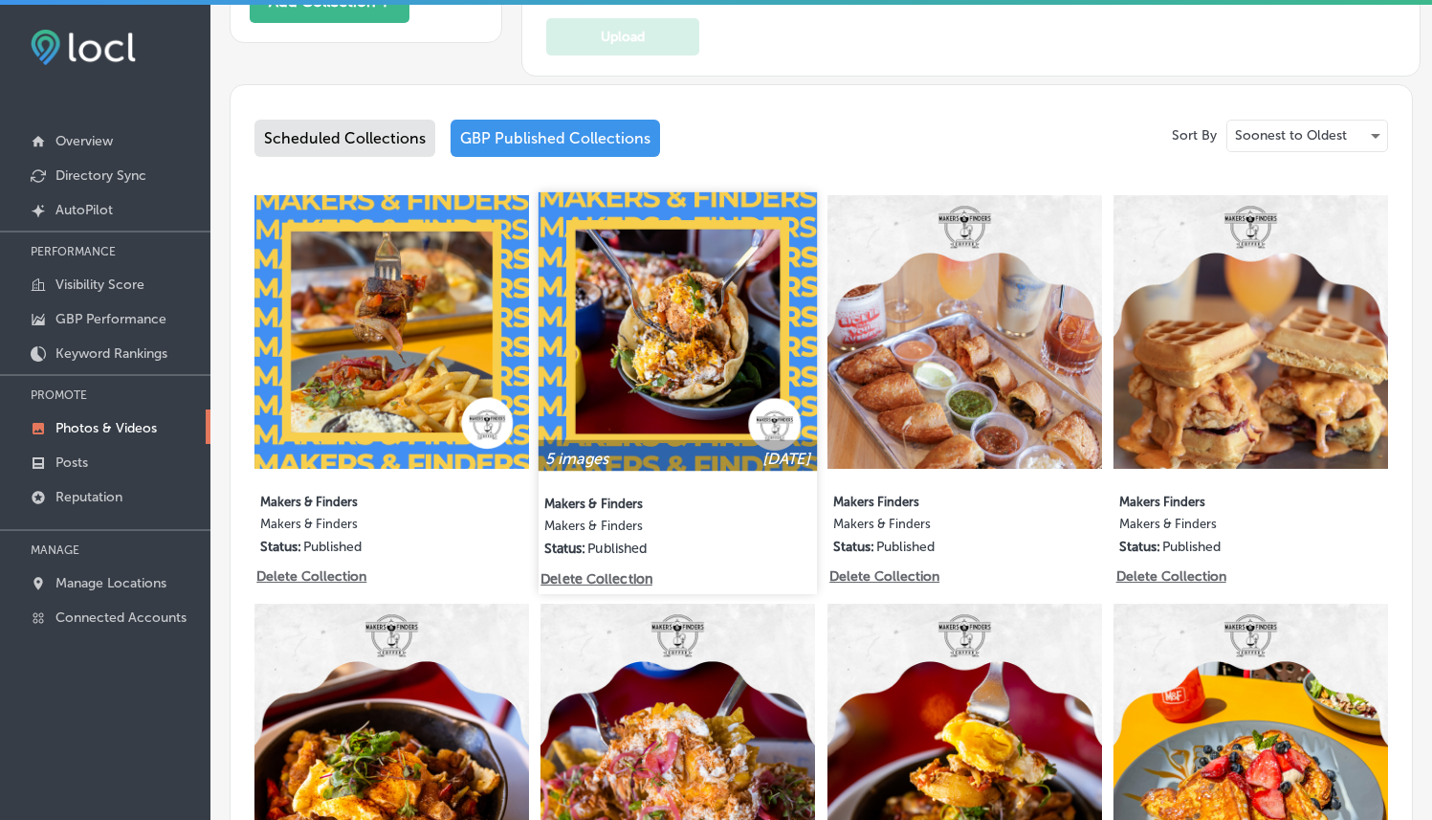
click at [690, 319] on img at bounding box center [678, 330] width 278 height 278
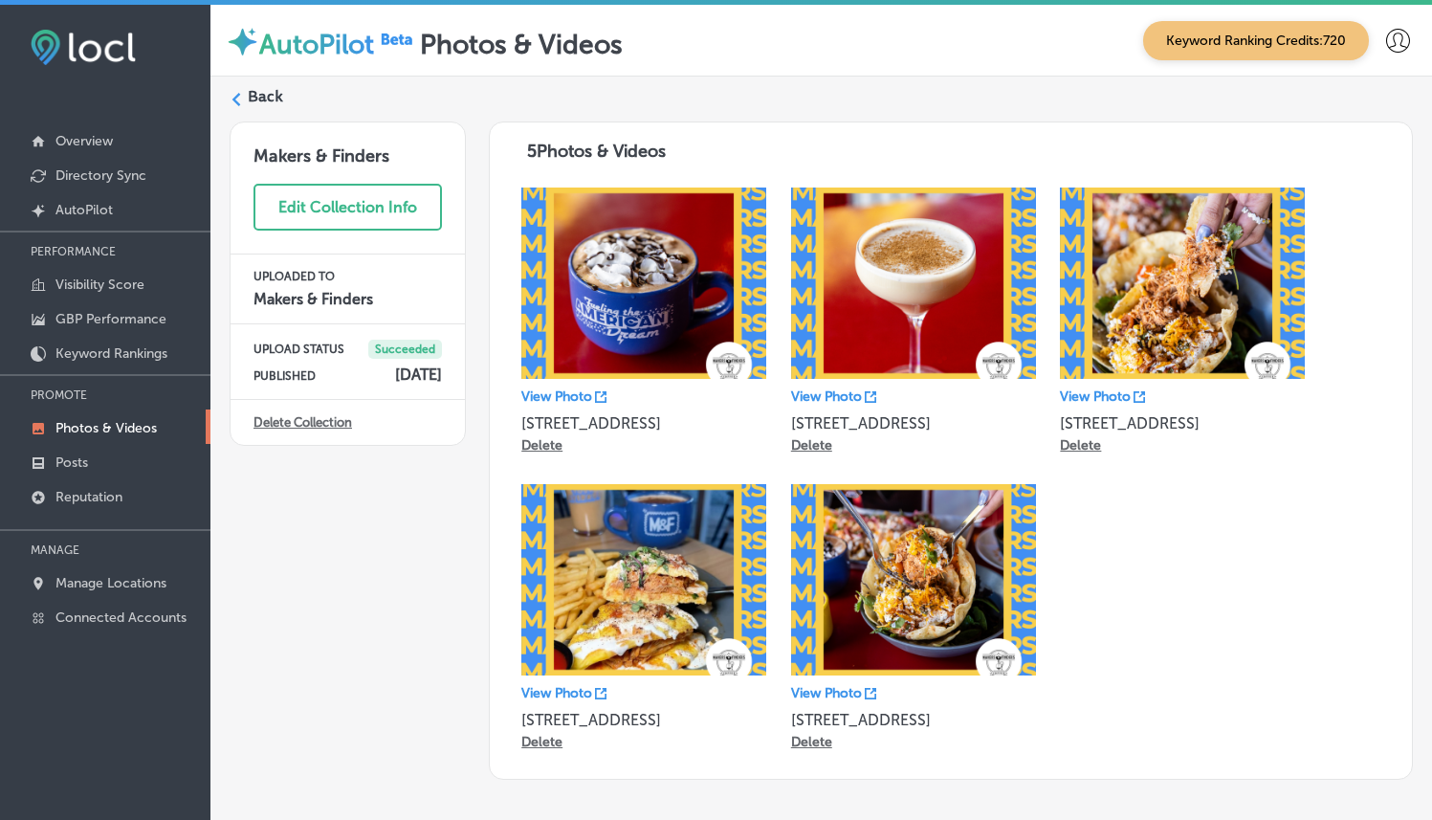
click at [254, 100] on label "Back" at bounding box center [265, 96] width 35 height 21
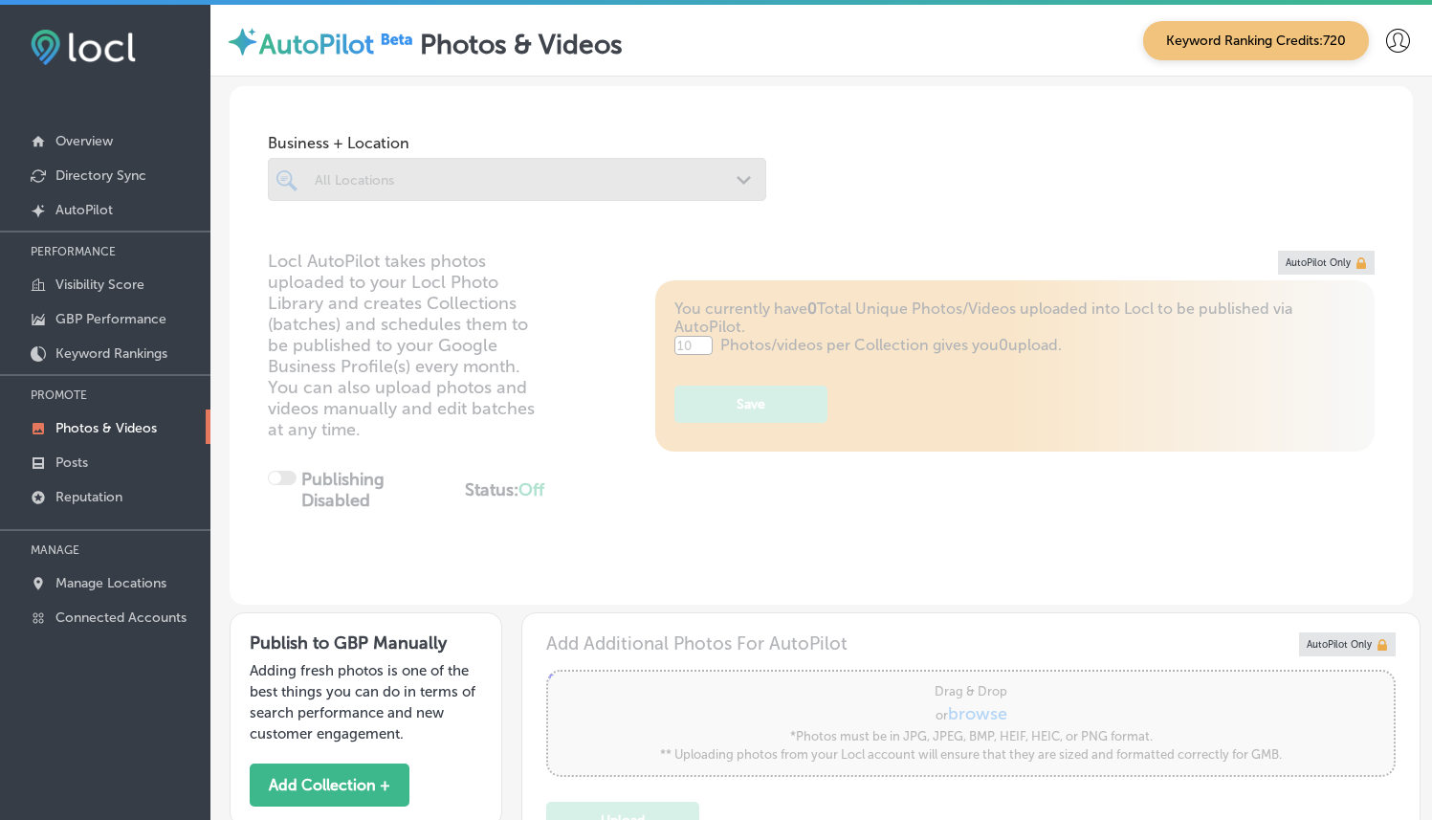
type input "5"
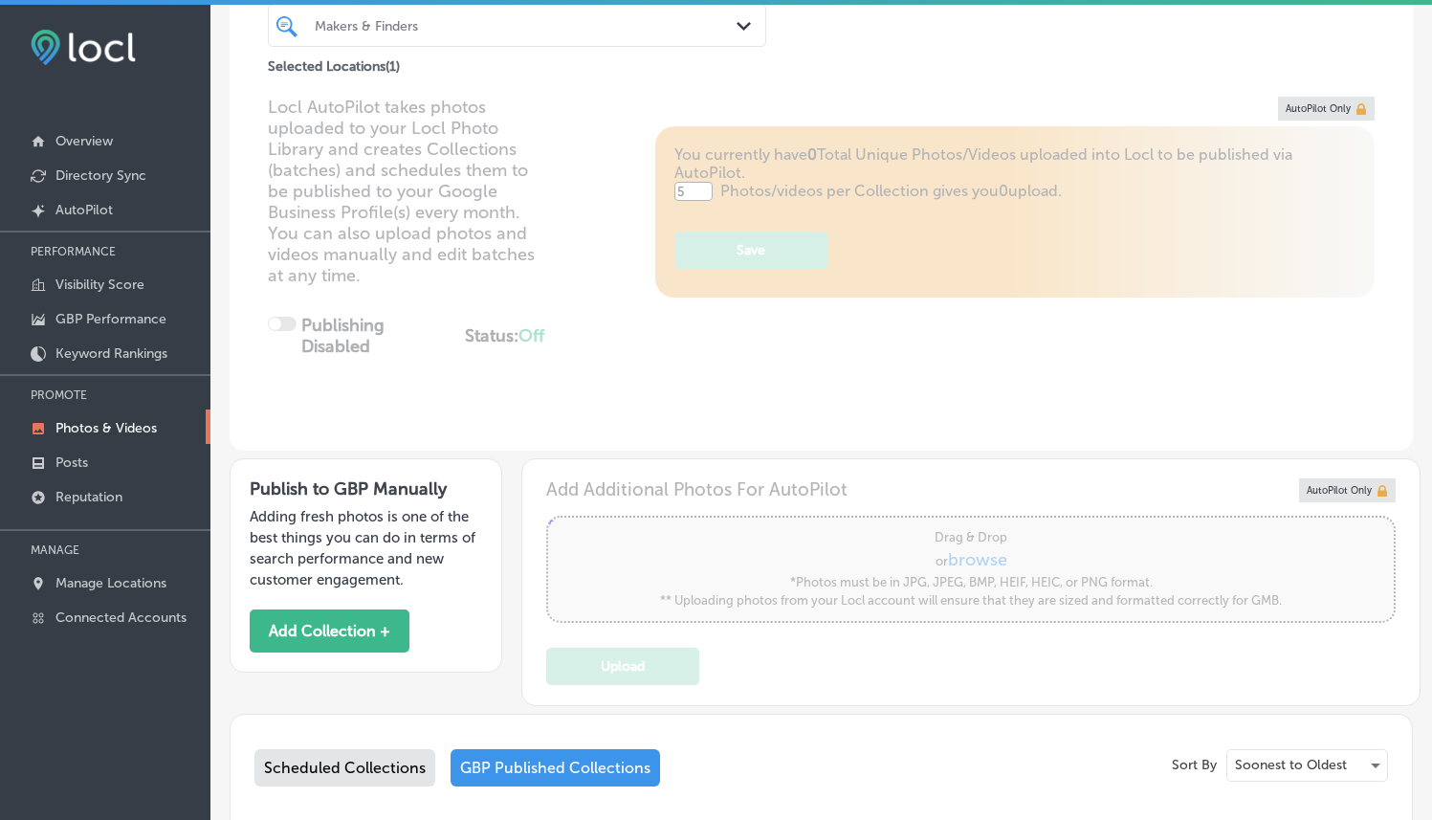
scroll to position [396, 0]
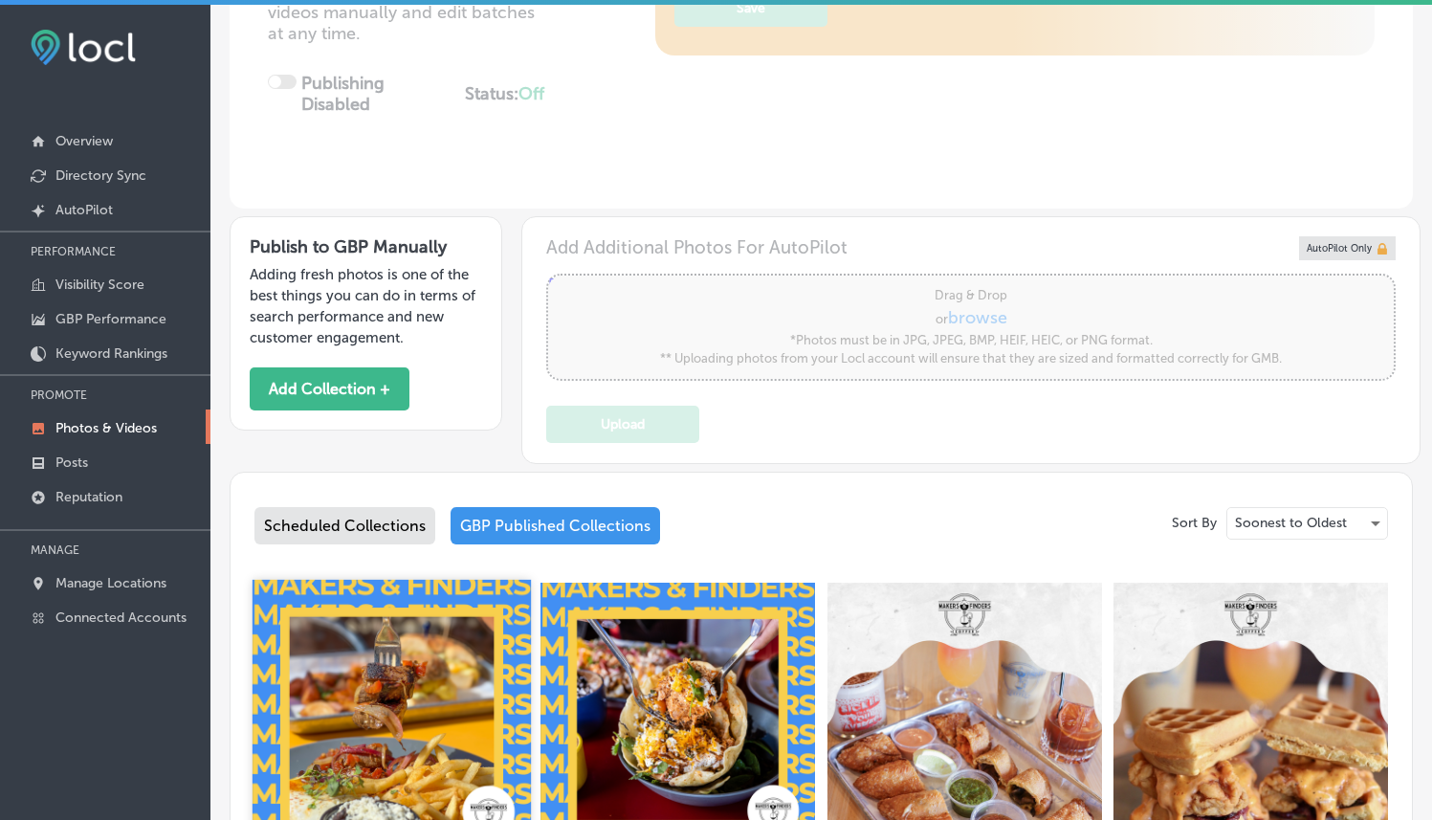
click at [370, 657] on img at bounding box center [392, 718] width 278 height 278
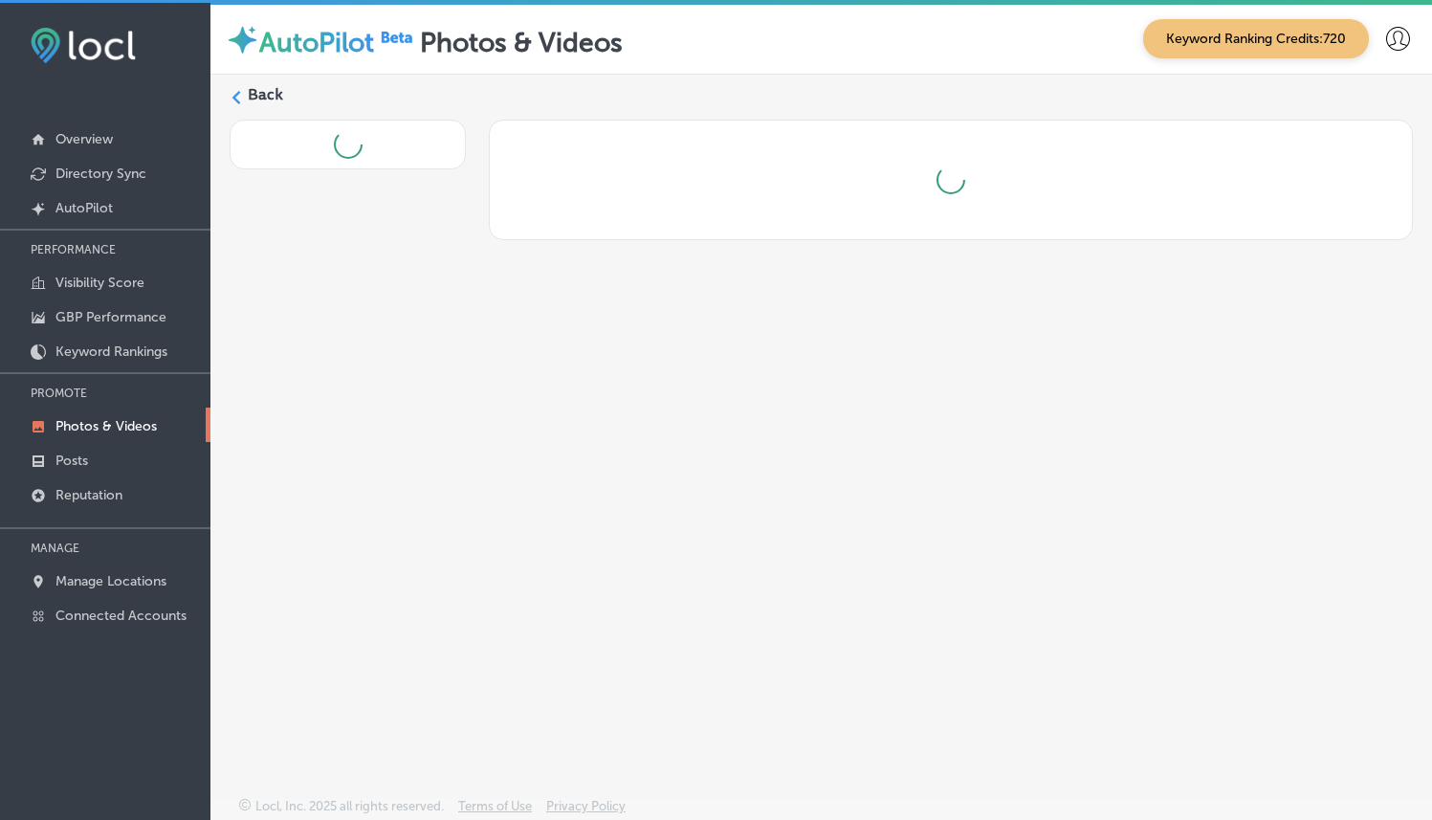
scroll to position [5, 0]
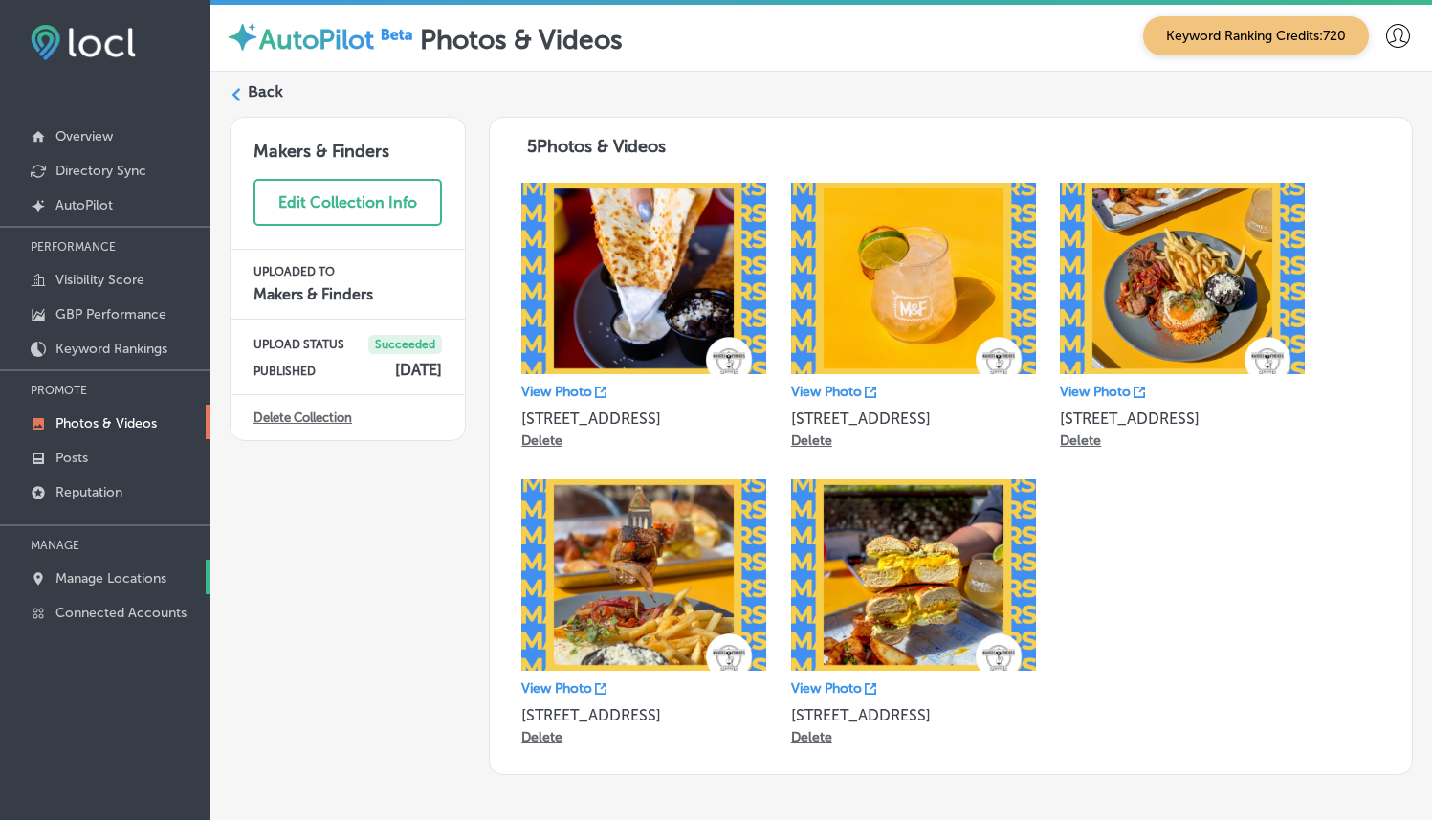
click at [121, 574] on p "Manage Locations" at bounding box center [110, 578] width 111 height 16
